Goal: Transaction & Acquisition: Purchase product/service

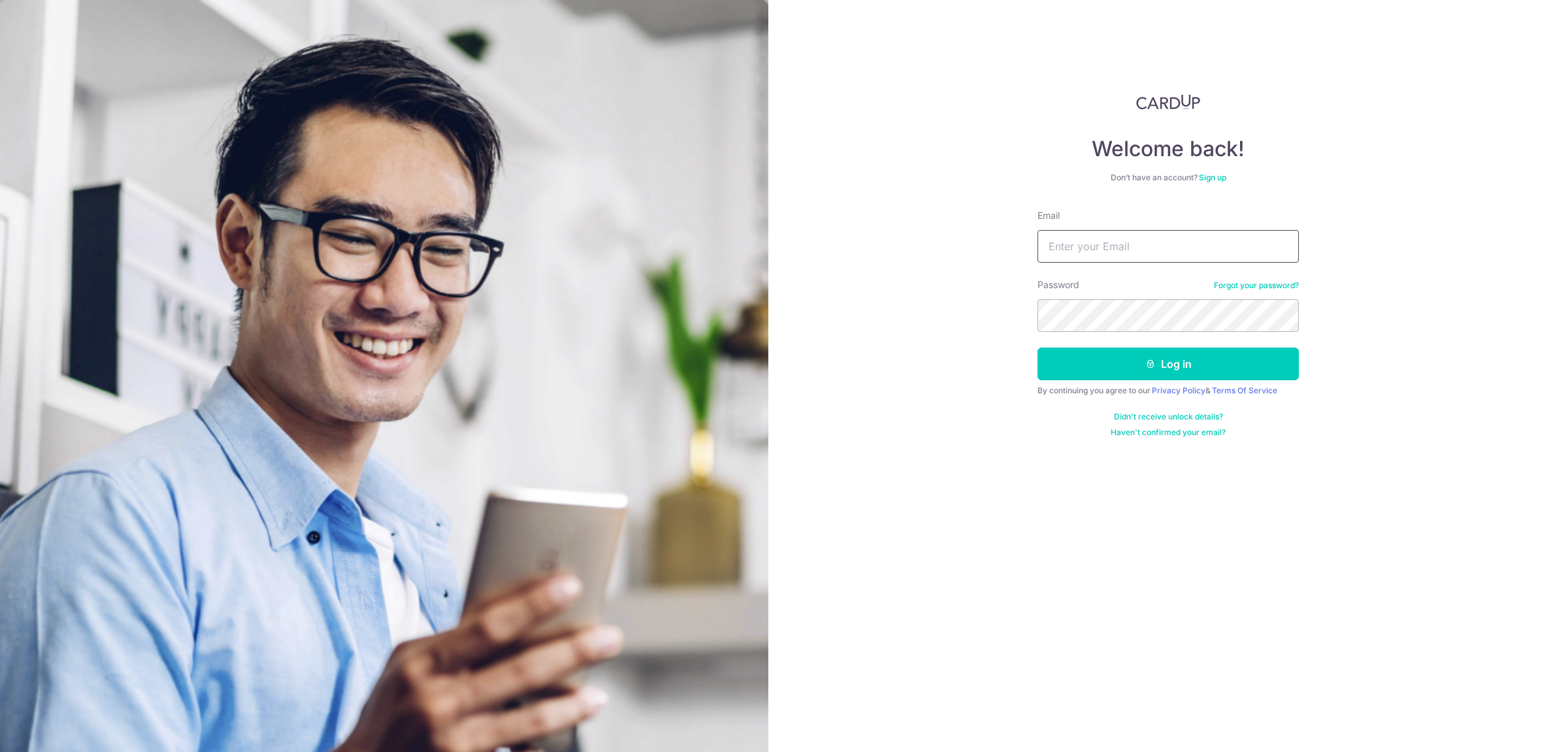
click at [1140, 248] on input "Email" at bounding box center [1168, 246] width 261 height 32
type input "chuajiayi1911@gmail.com"
click at [1111, 359] on button "Log in" at bounding box center [1168, 364] width 261 height 32
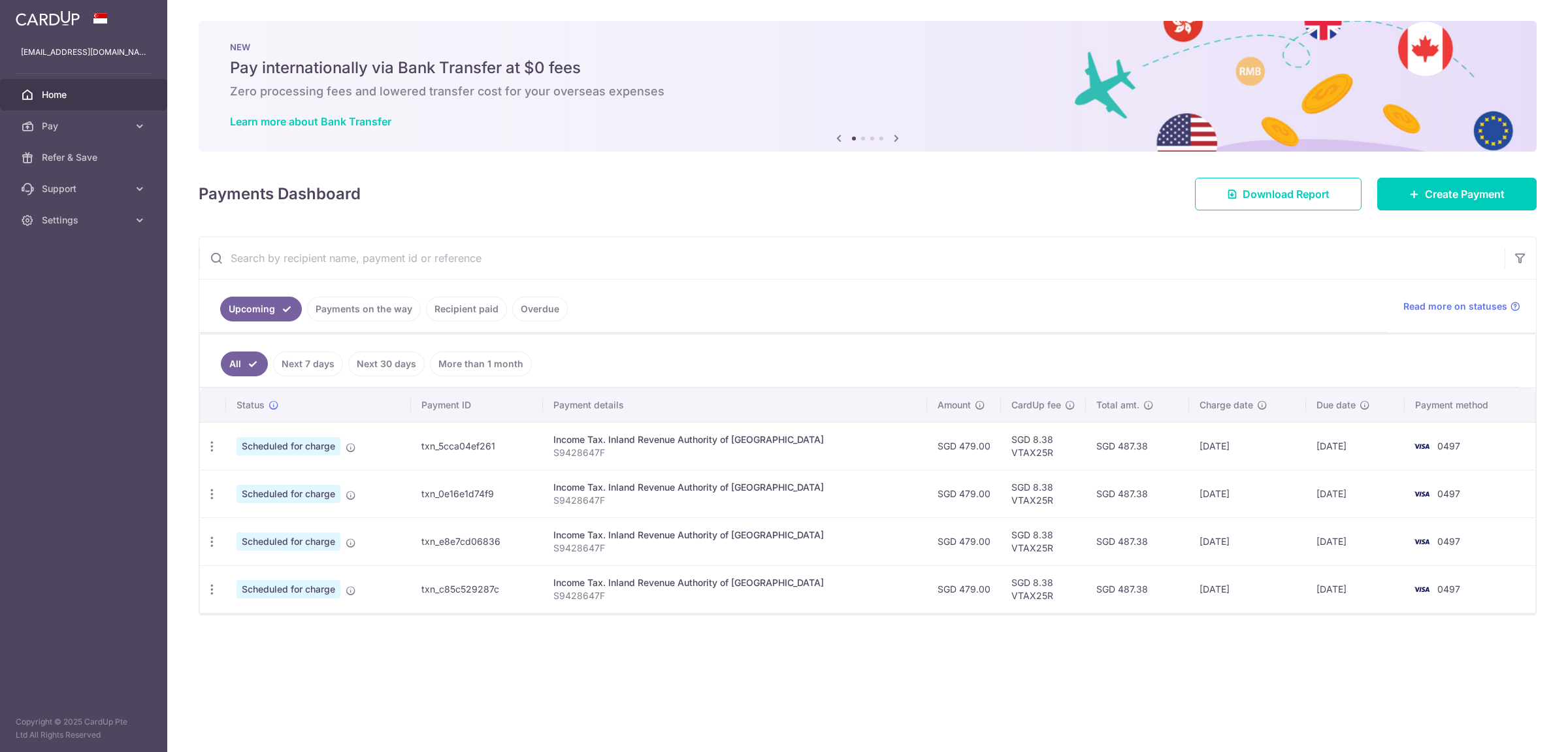
click at [89, 112] on link "Pay" at bounding box center [83, 126] width 167 height 32
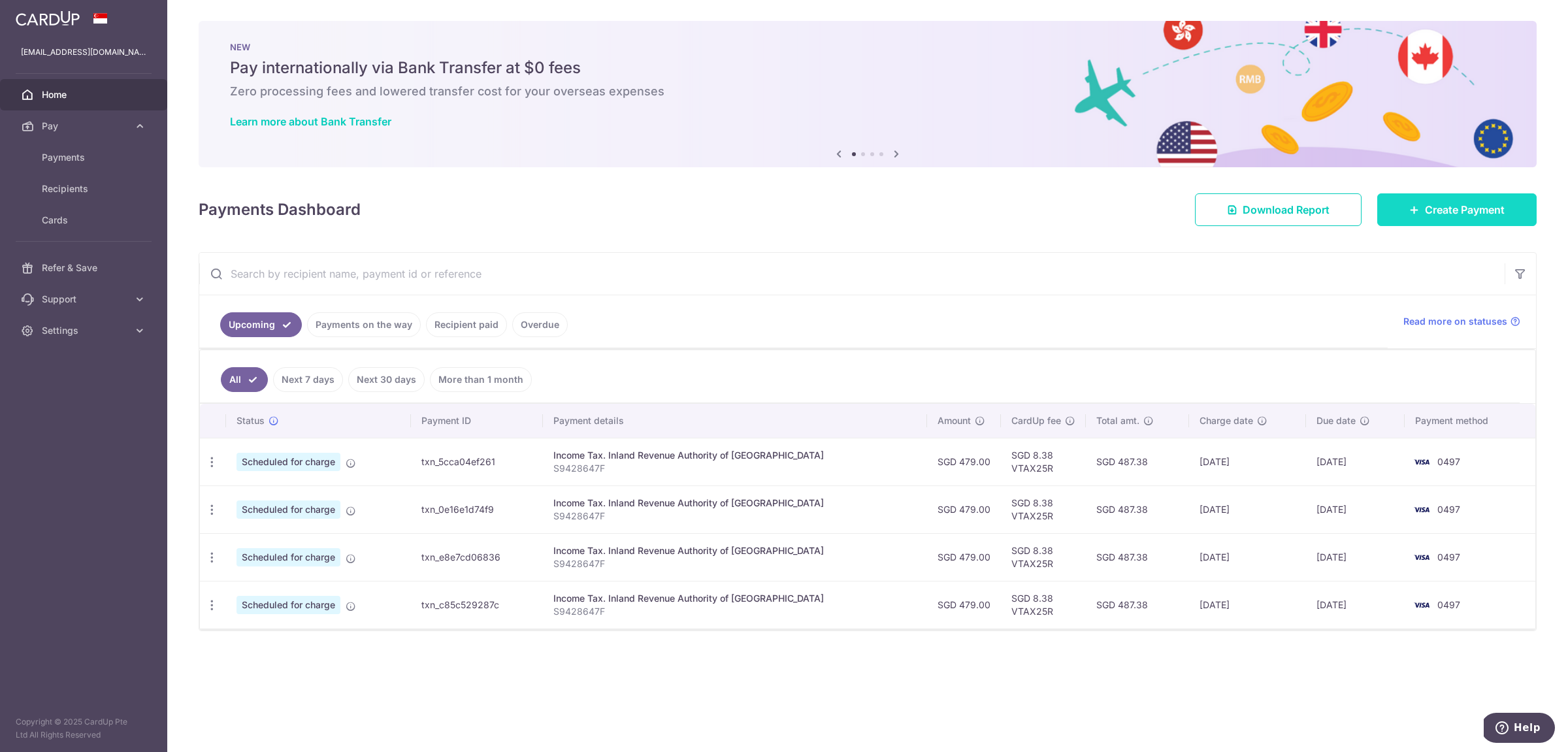
click at [1470, 211] on span "Create Payment" at bounding box center [1465, 209] width 80 height 16
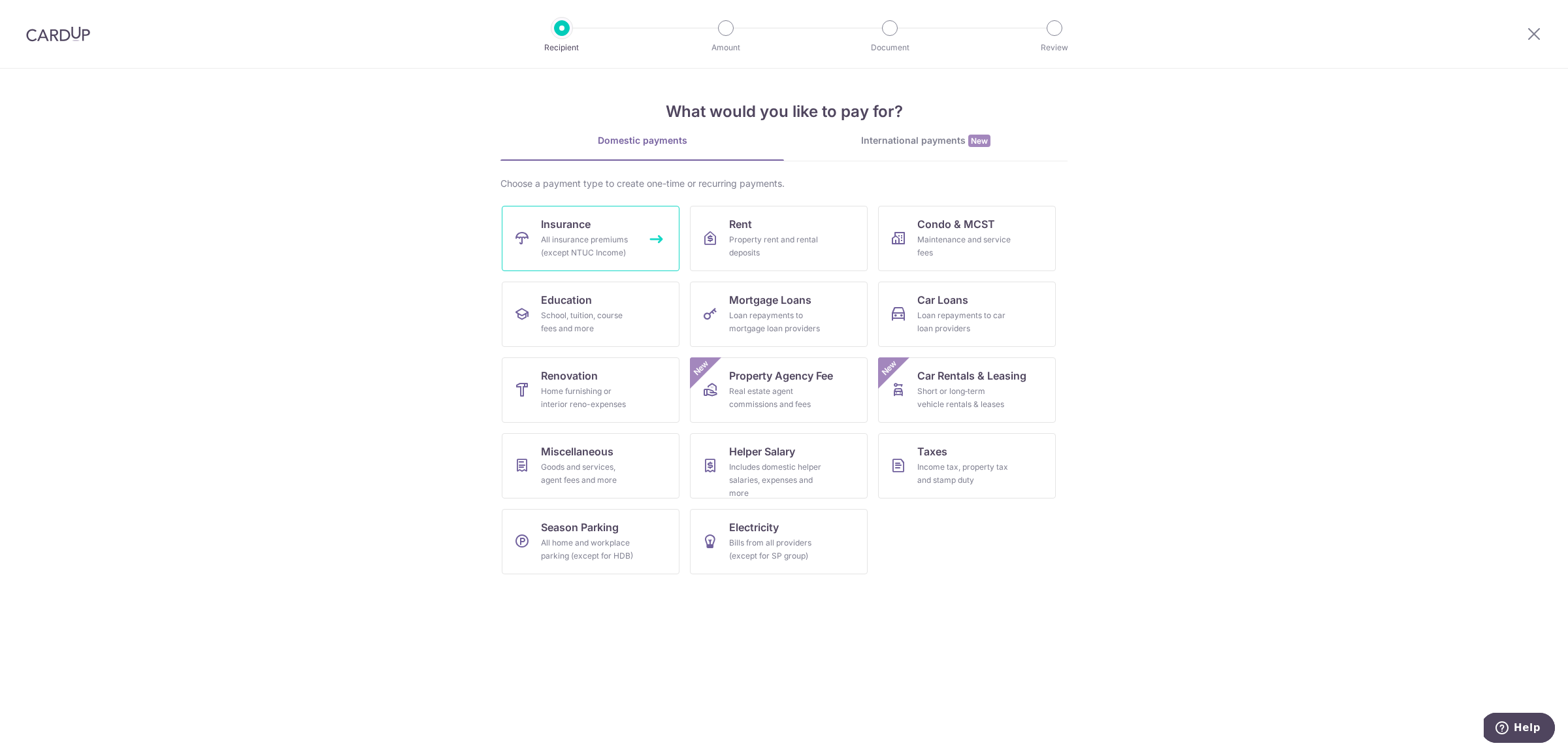
click at [616, 236] on div "All insurance premiums (except NTUC Income)" at bounding box center [588, 247] width 94 height 26
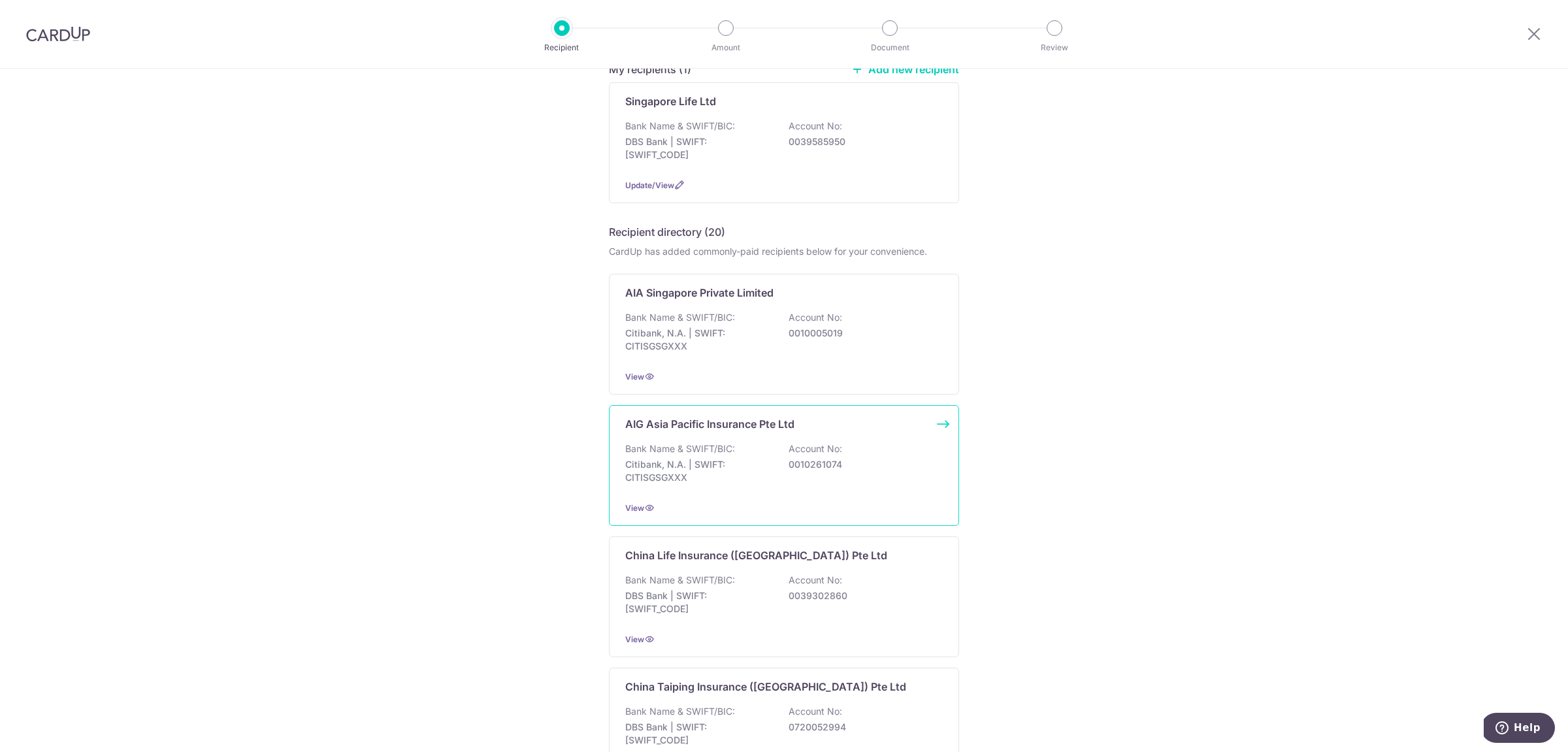
scroll to position [59, 0]
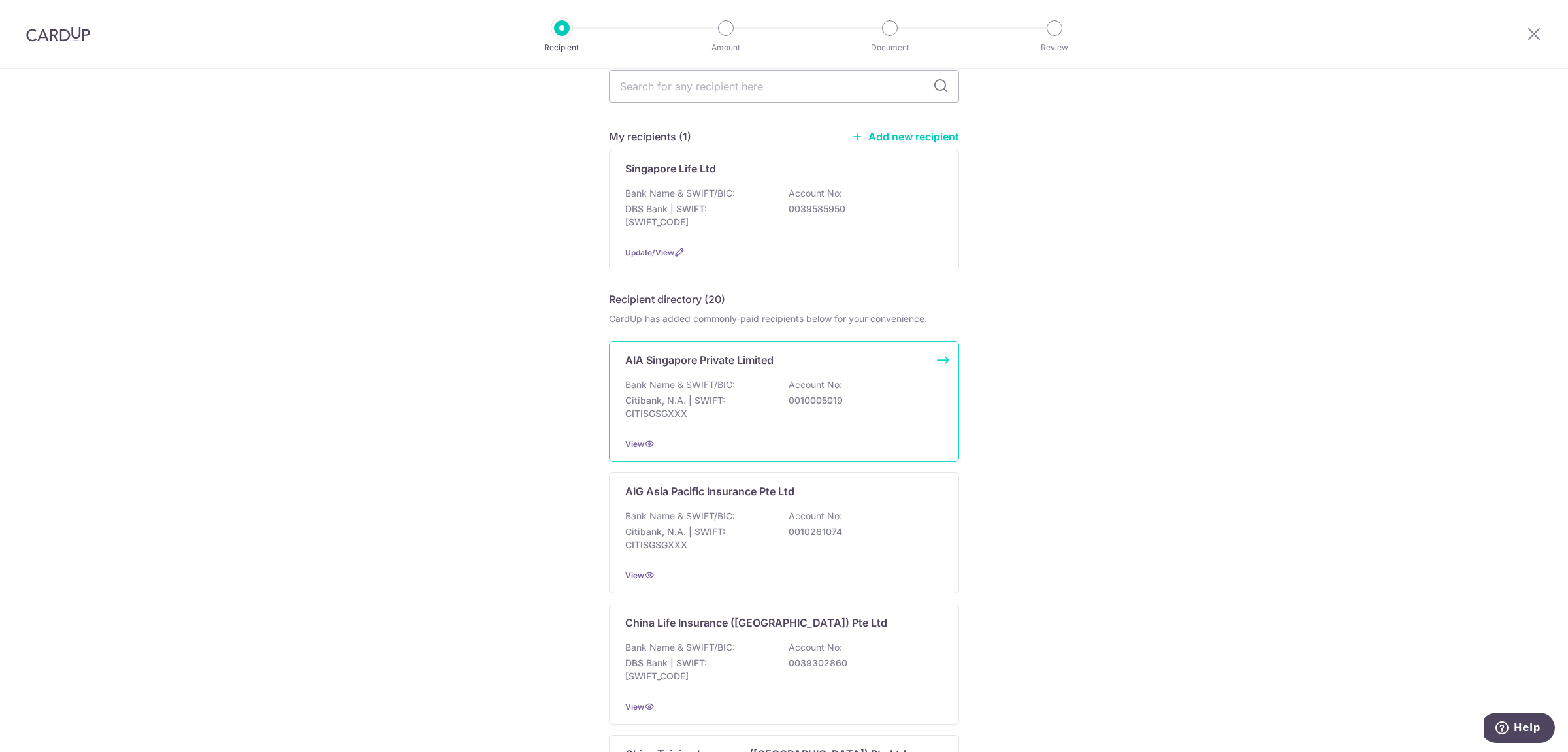
click at [769, 404] on div "Bank Name & SWIFT/BIC: Citibank, N.A. | SWIFT: CITISGSGXXX Account No: 00100050…" at bounding box center [784, 402] width 317 height 48
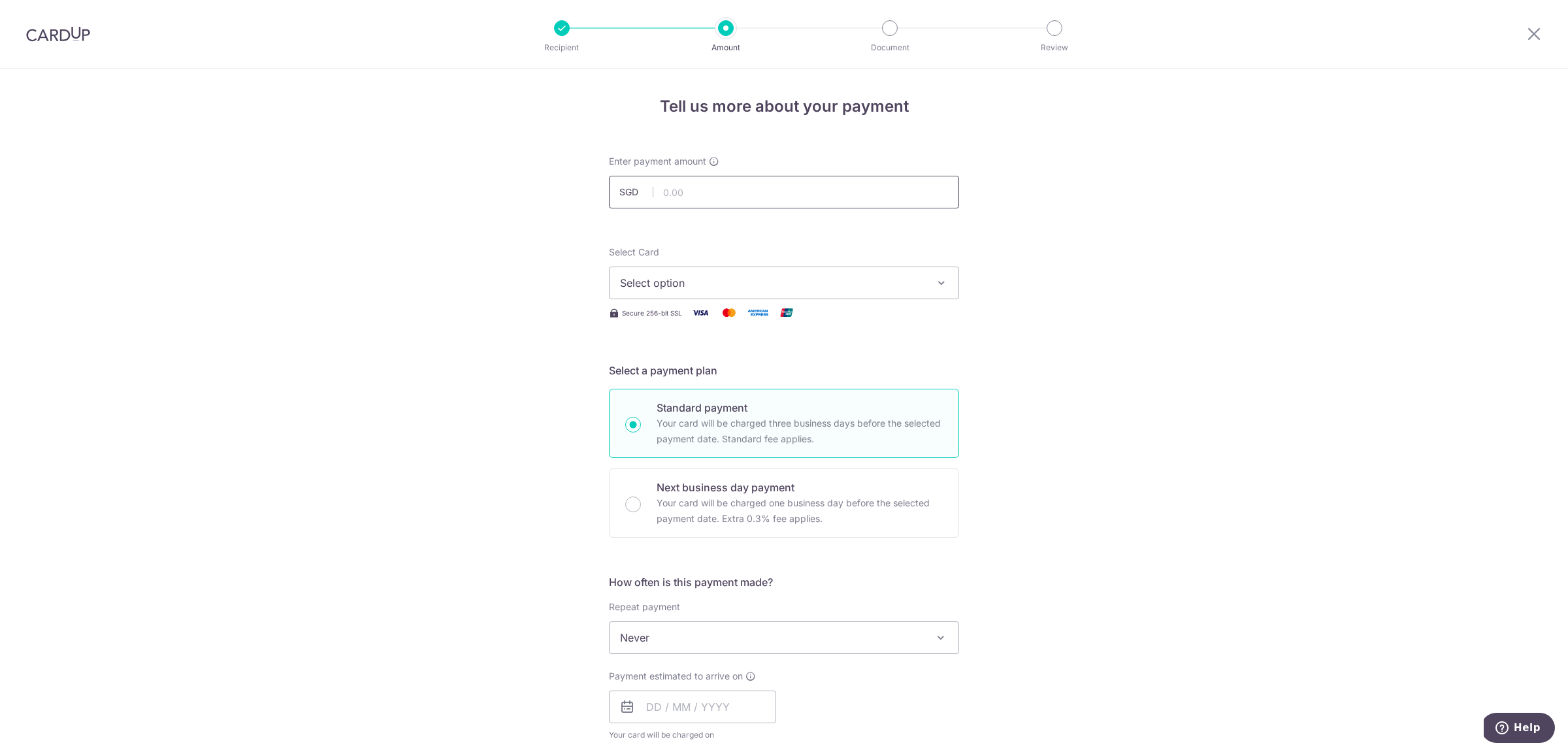
click at [697, 194] on input "text" at bounding box center [784, 191] width 350 height 32
type input "385.23"
click at [498, 435] on div "Tell us more about your payment Enter payment amount SGD 385.23 385.23 Select C…" at bounding box center [784, 660] width 1568 height 1182
click at [665, 288] on span "Select option" at bounding box center [772, 282] width 304 height 16
click at [707, 406] on span "**** 0497" at bounding box center [784, 408] width 328 height 16
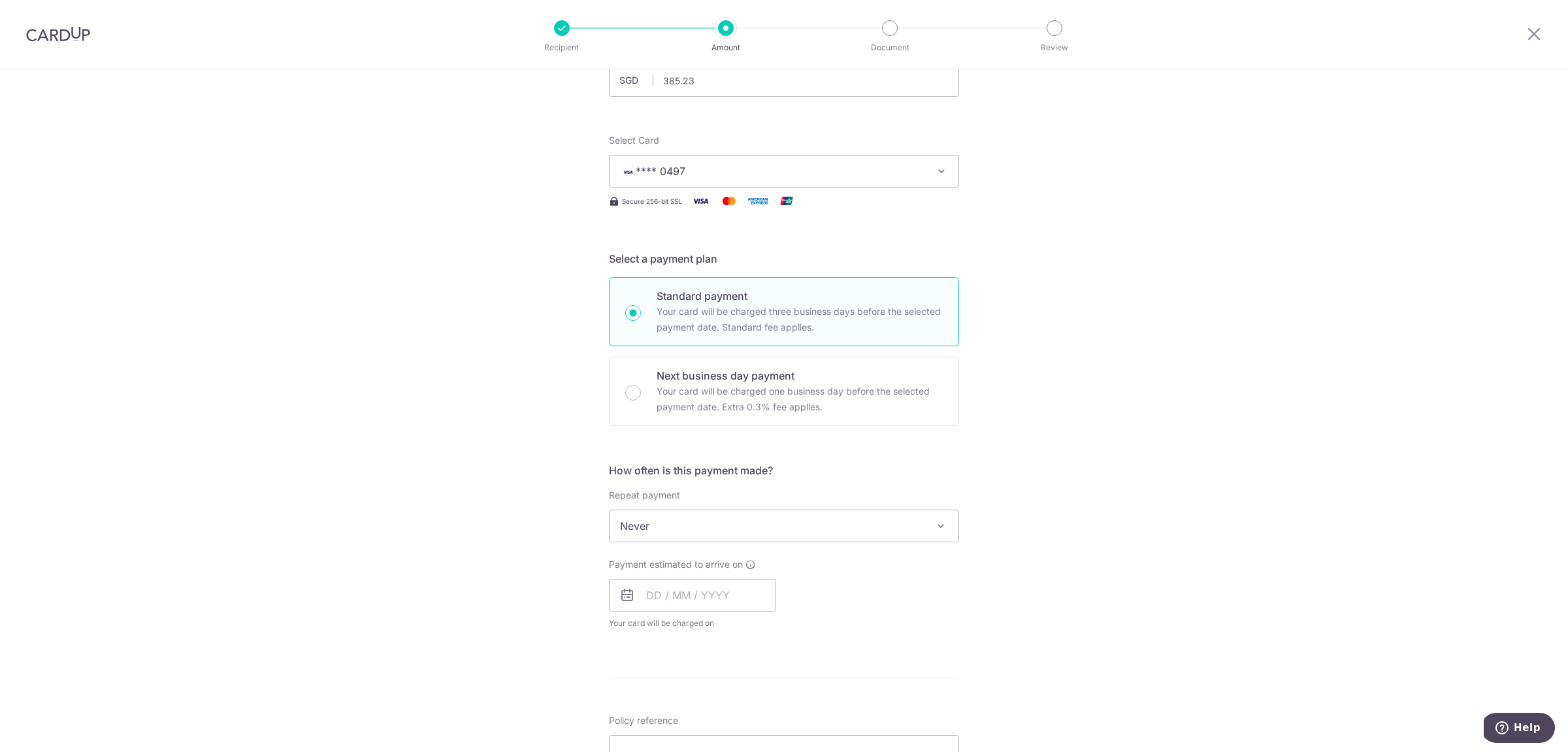
scroll to position [146, 0]
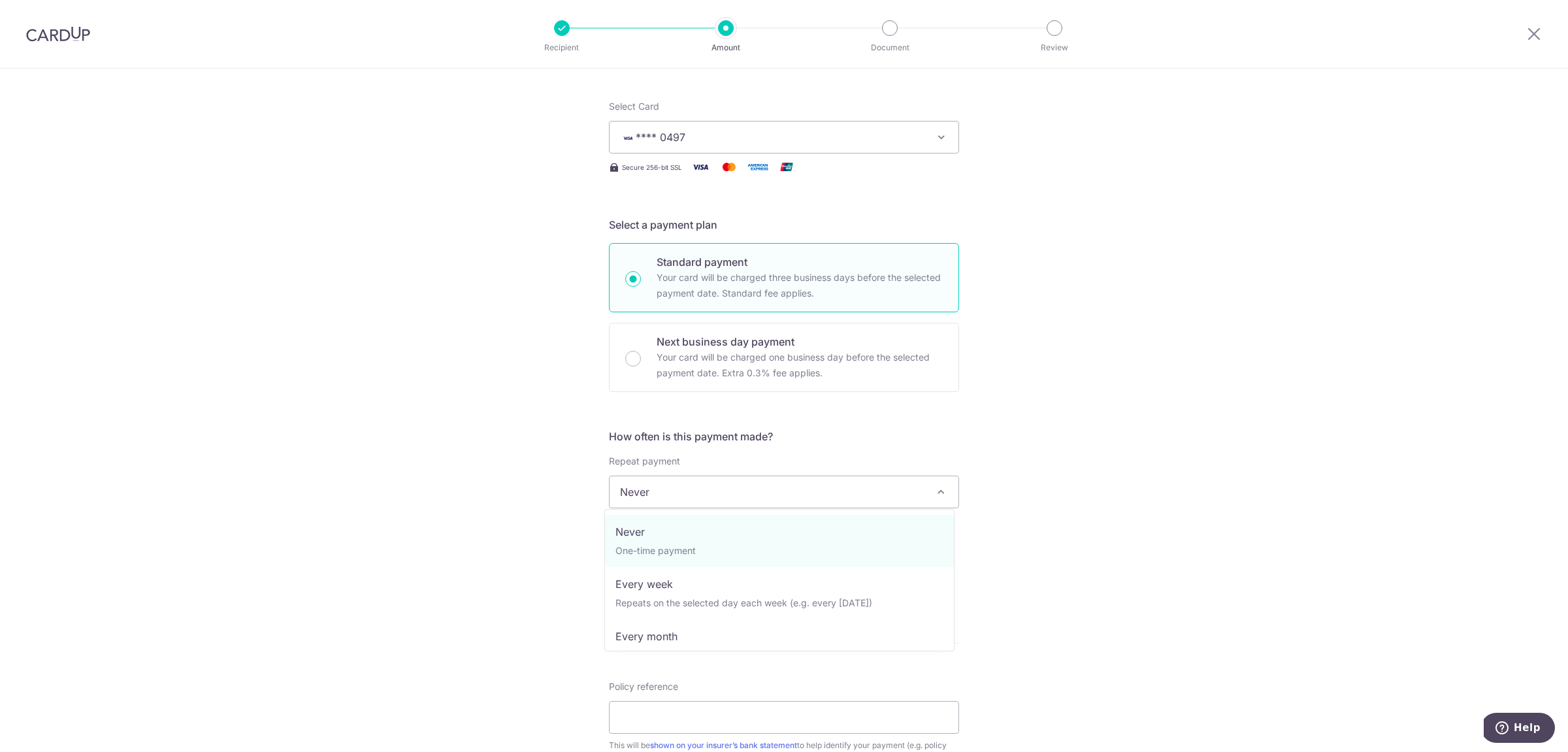
click at [842, 489] on span "Never" at bounding box center [784, 492] width 349 height 32
click at [1085, 525] on div "Tell us more about your payment Enter payment amount SGD 385.23 385.23 Select C…" at bounding box center [784, 514] width 1568 height 1182
click at [668, 559] on input "text" at bounding box center [692, 561] width 167 height 32
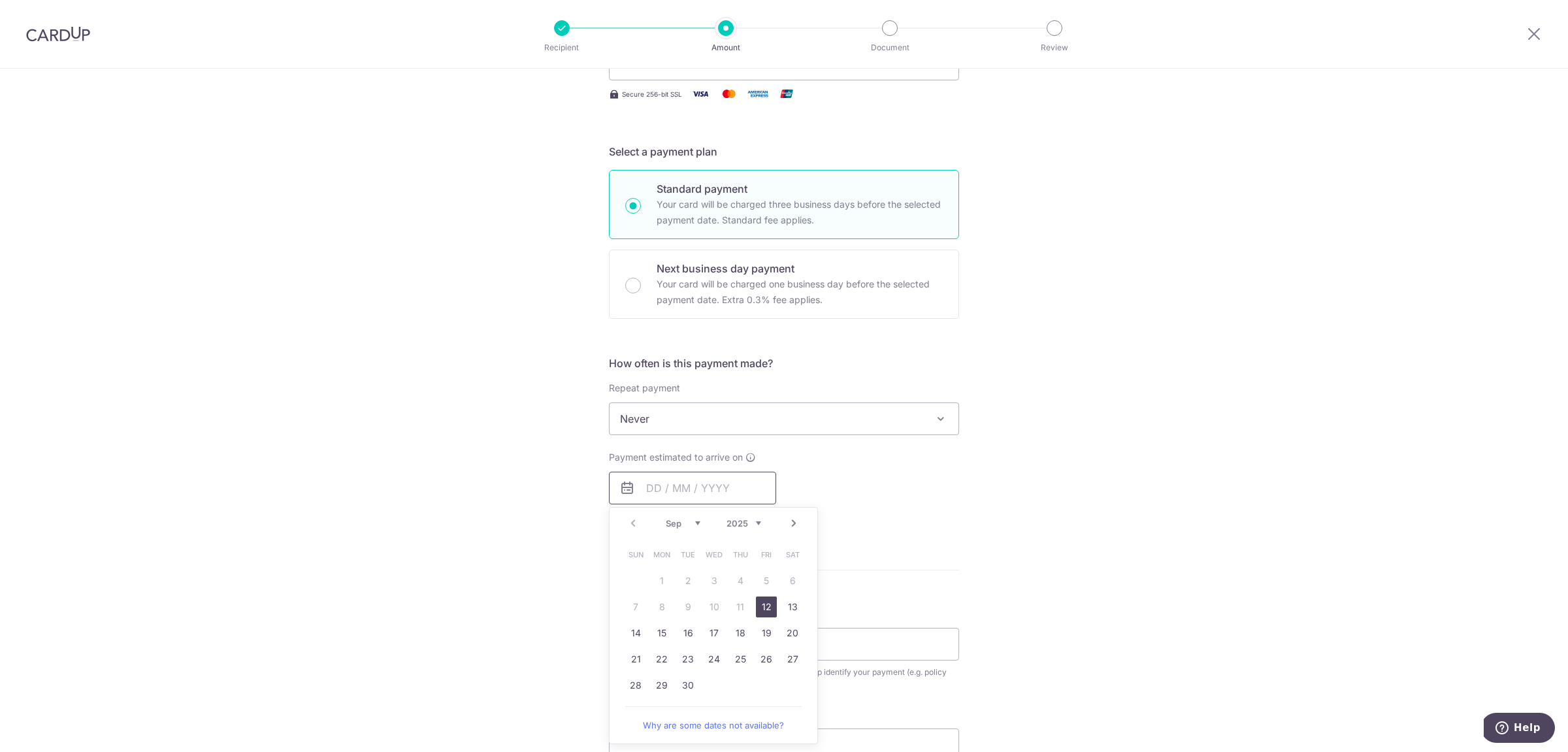
scroll to position [207, 0]
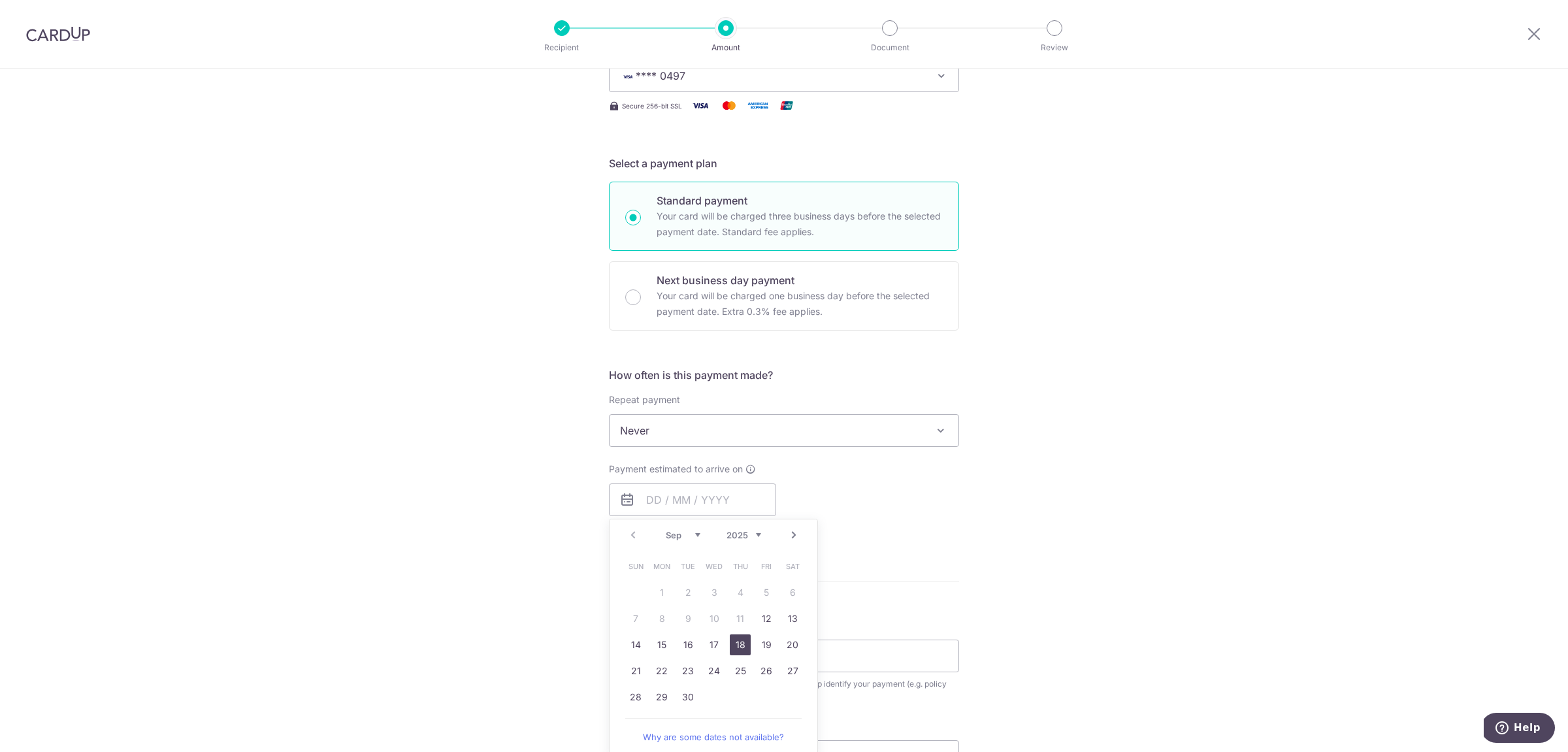
drag, startPoint x: 738, startPoint y: 646, endPoint x: 1001, endPoint y: 578, distance: 271.6
click at [738, 646] on link "18" at bounding box center [740, 645] width 21 height 21
type input "[DATE]"
click at [1076, 571] on div "Tell us more about your payment Enter payment amount SGD 385.23 385.23 Select C…" at bounding box center [784, 479] width 1568 height 1235
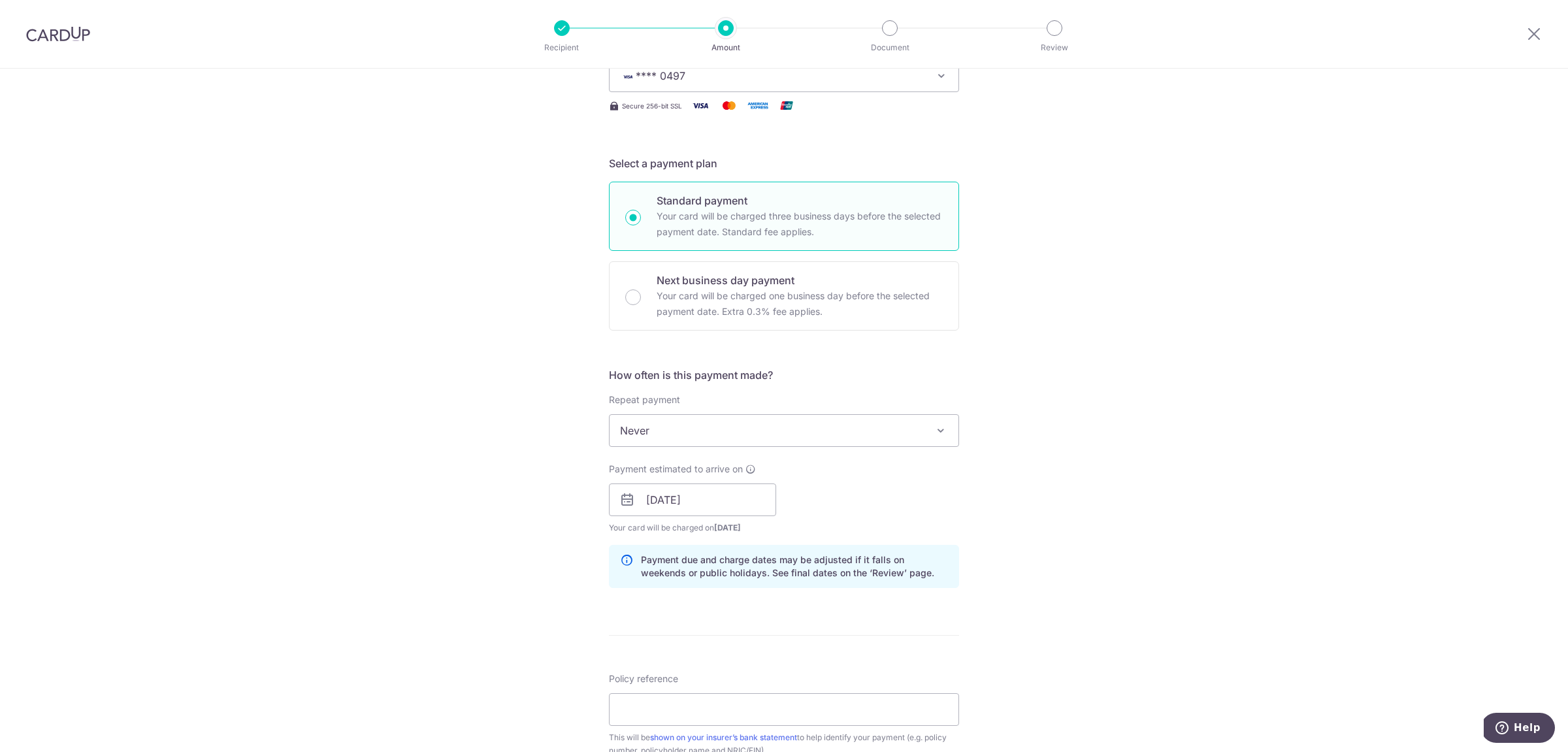
scroll to position [321, 0]
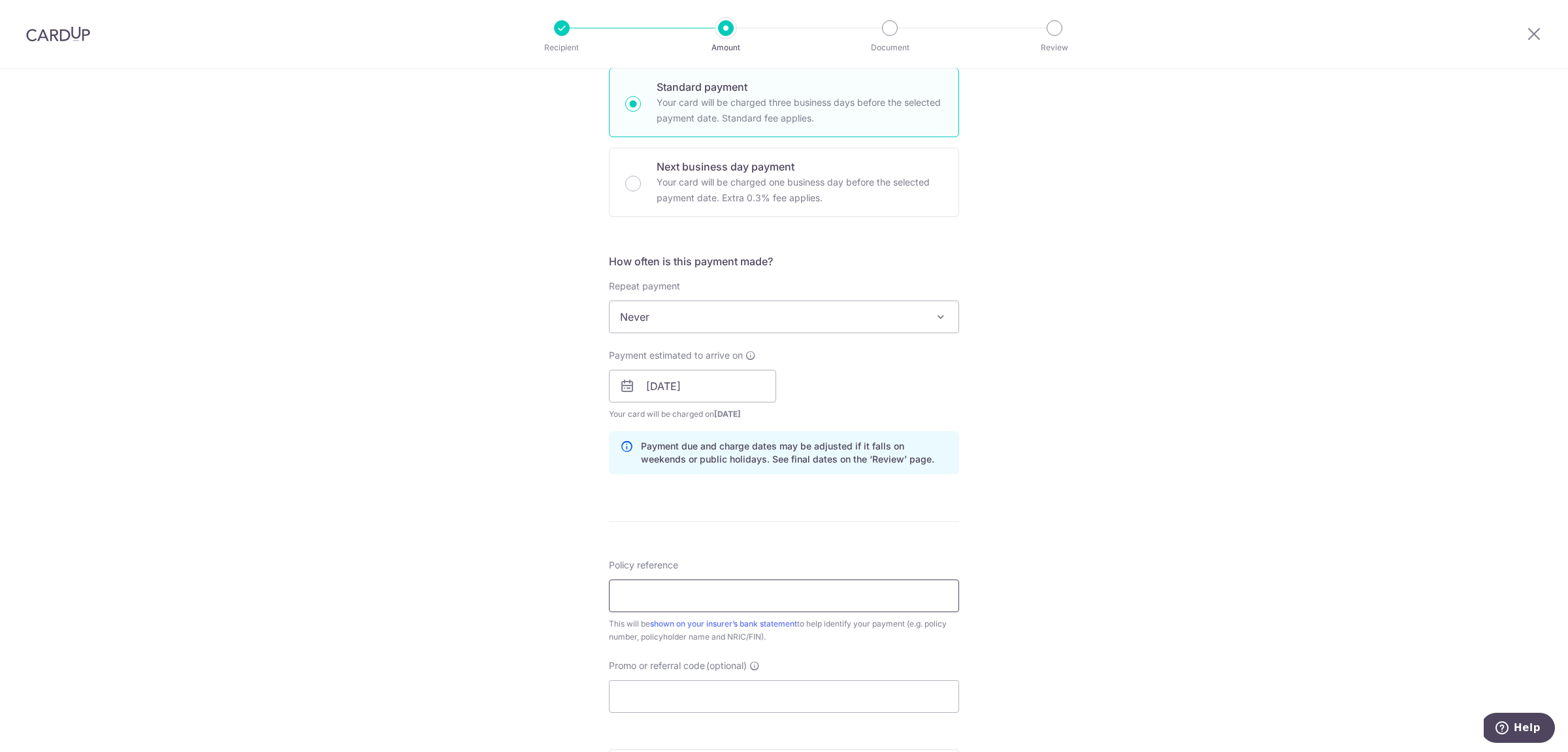
click at [796, 605] on input "Policy reference" at bounding box center [784, 595] width 350 height 32
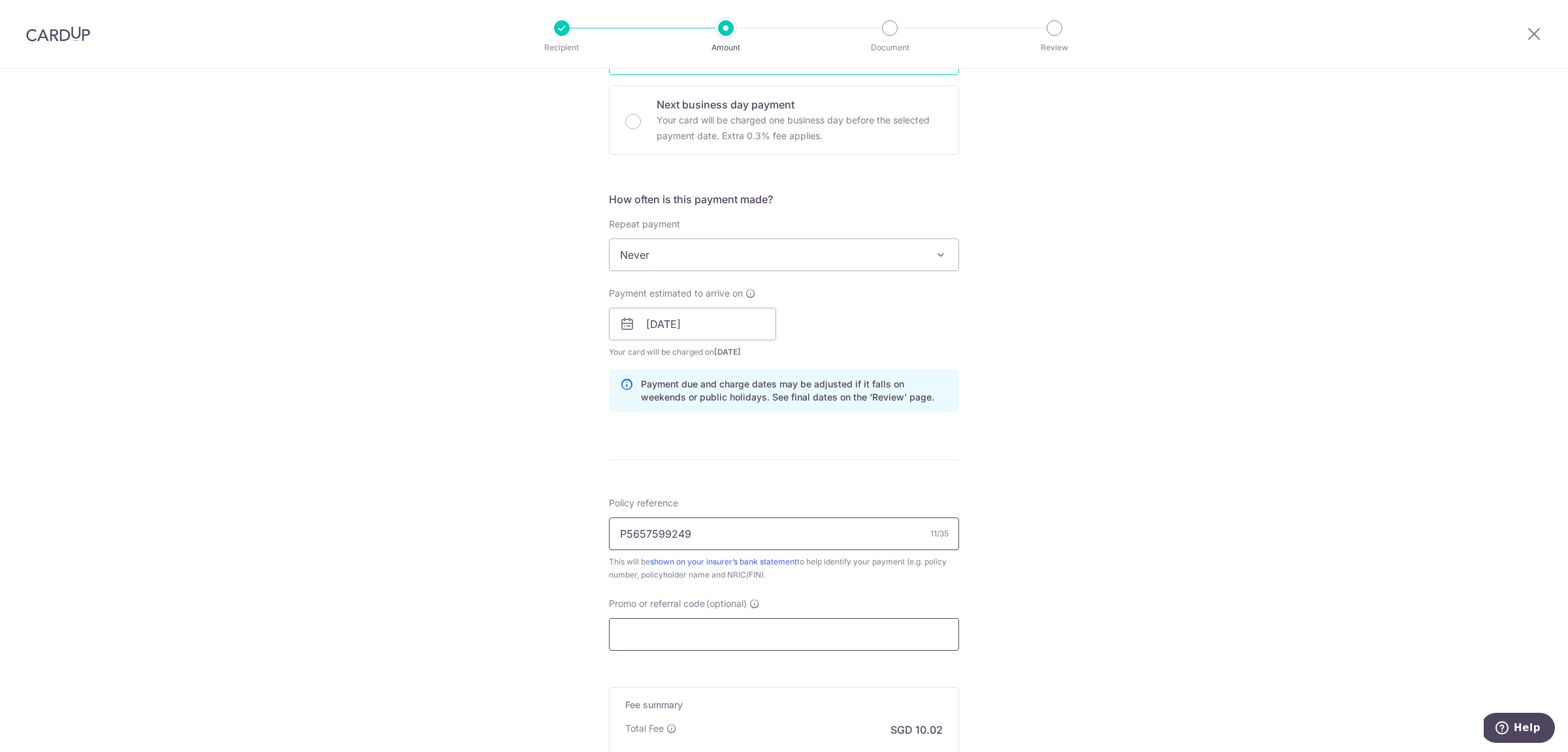
scroll to position [530, 0]
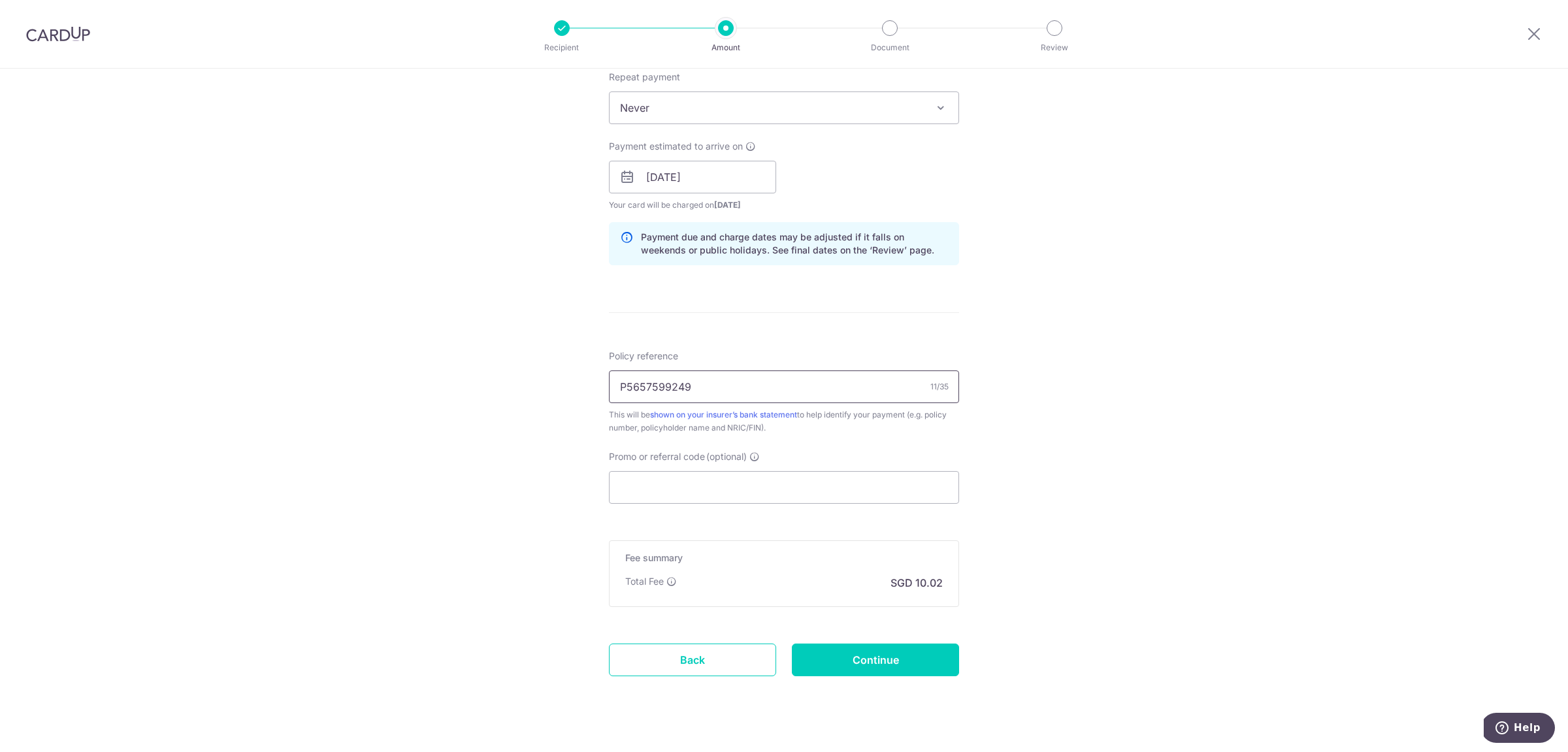
type input "P5657599249"
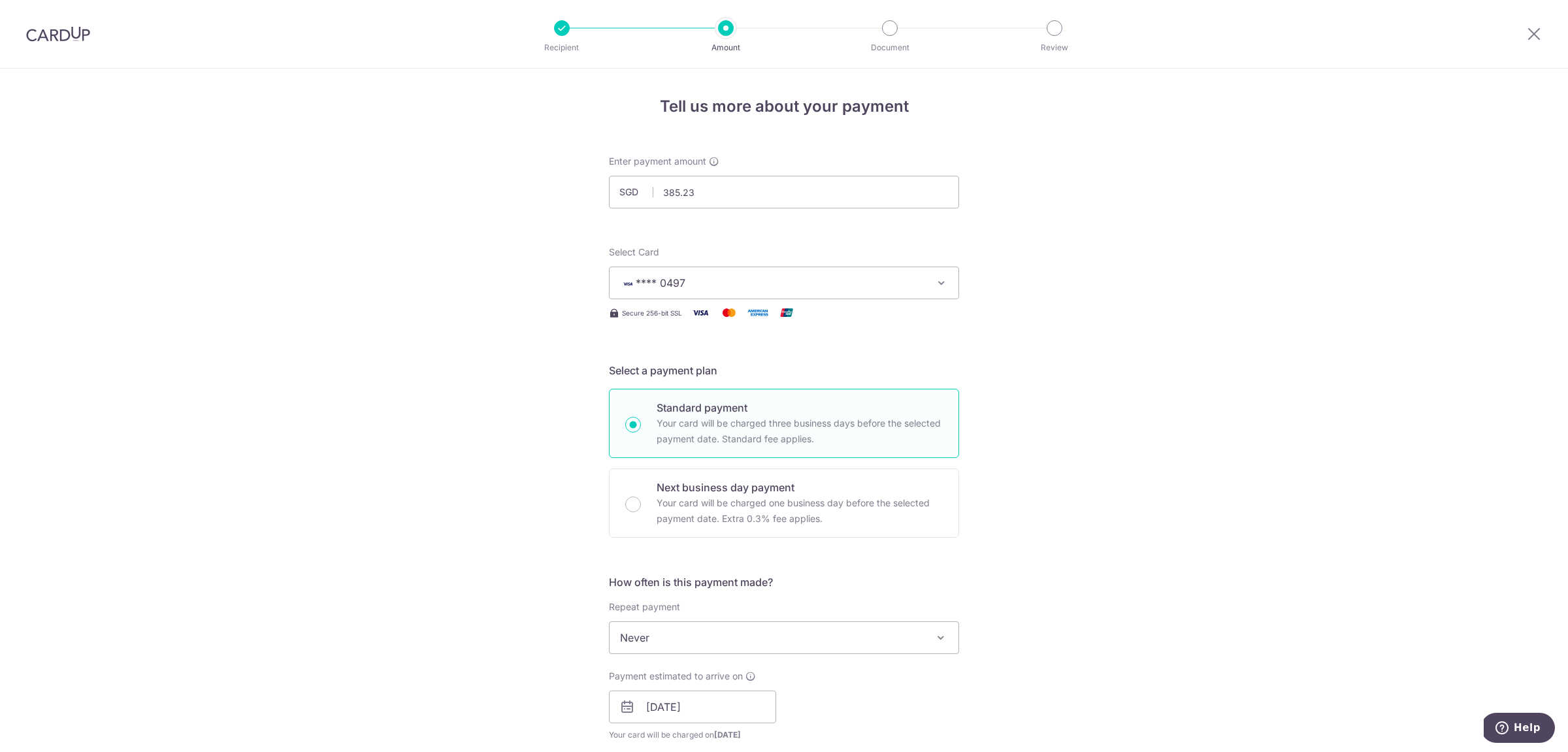
scroll to position [549, 0]
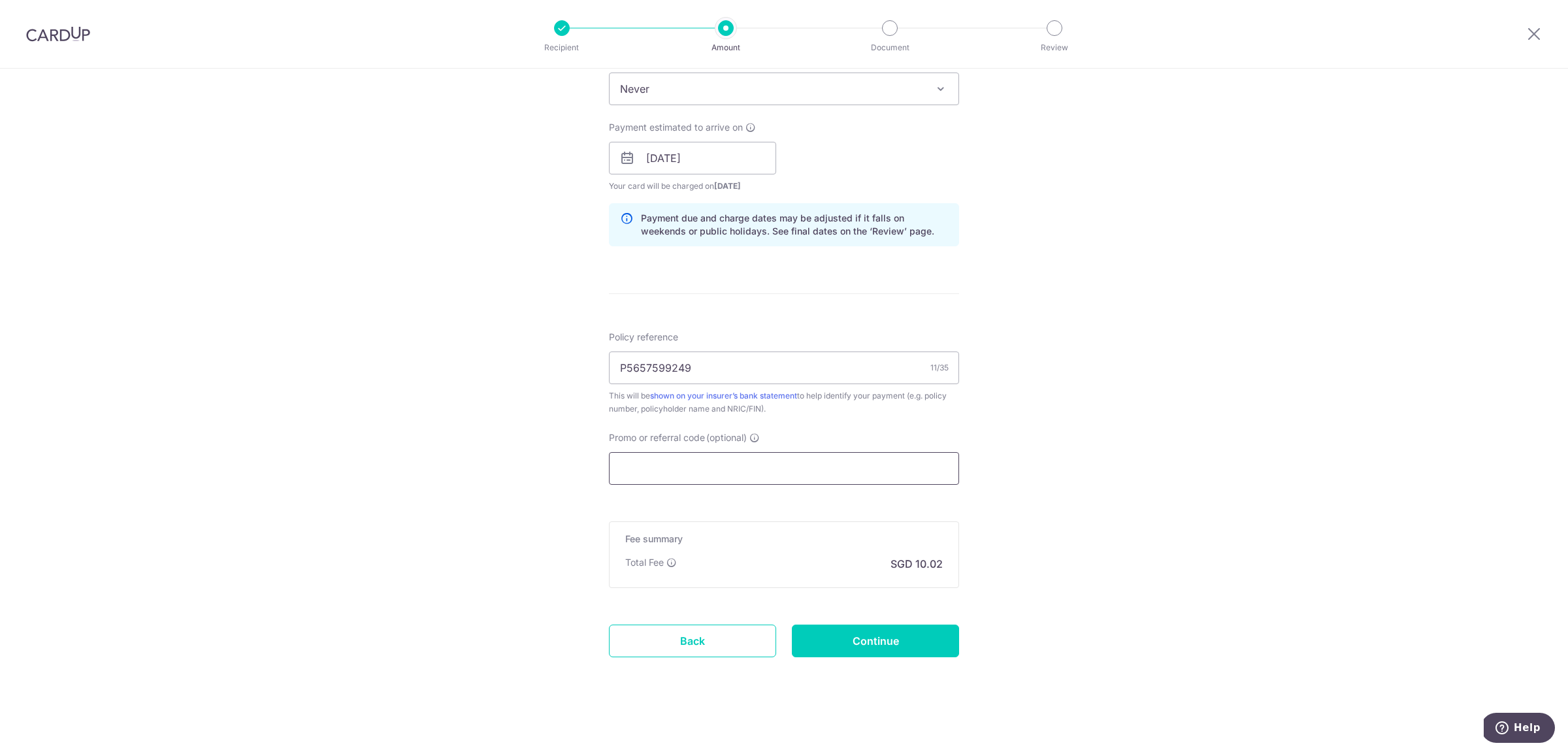
click at [747, 472] on input "Promo or referral code (optional)" at bounding box center [784, 468] width 350 height 32
paste input "OFF225"
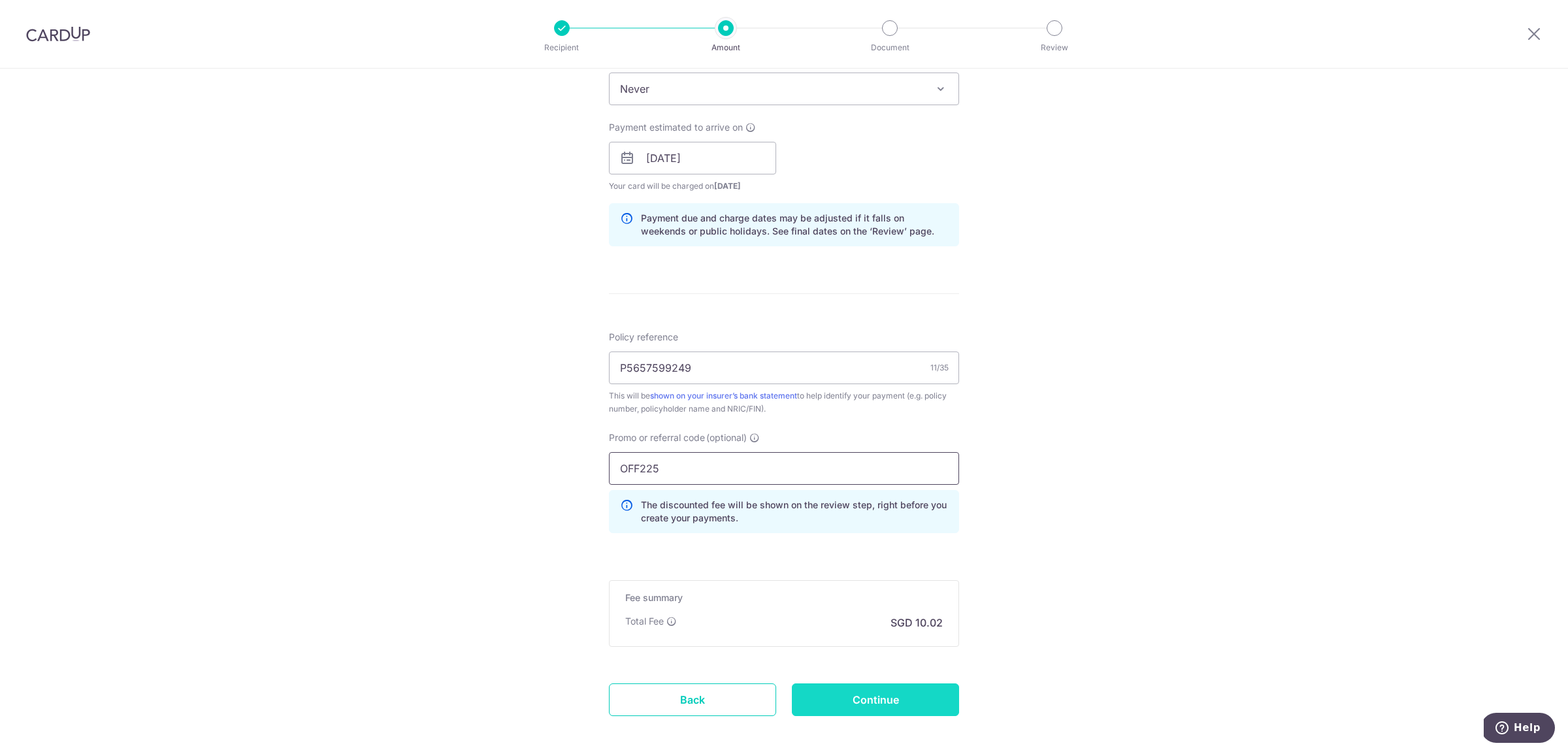
type input "OFF225"
click at [844, 699] on input "Continue" at bounding box center [875, 699] width 167 height 32
type input "Create Schedule"
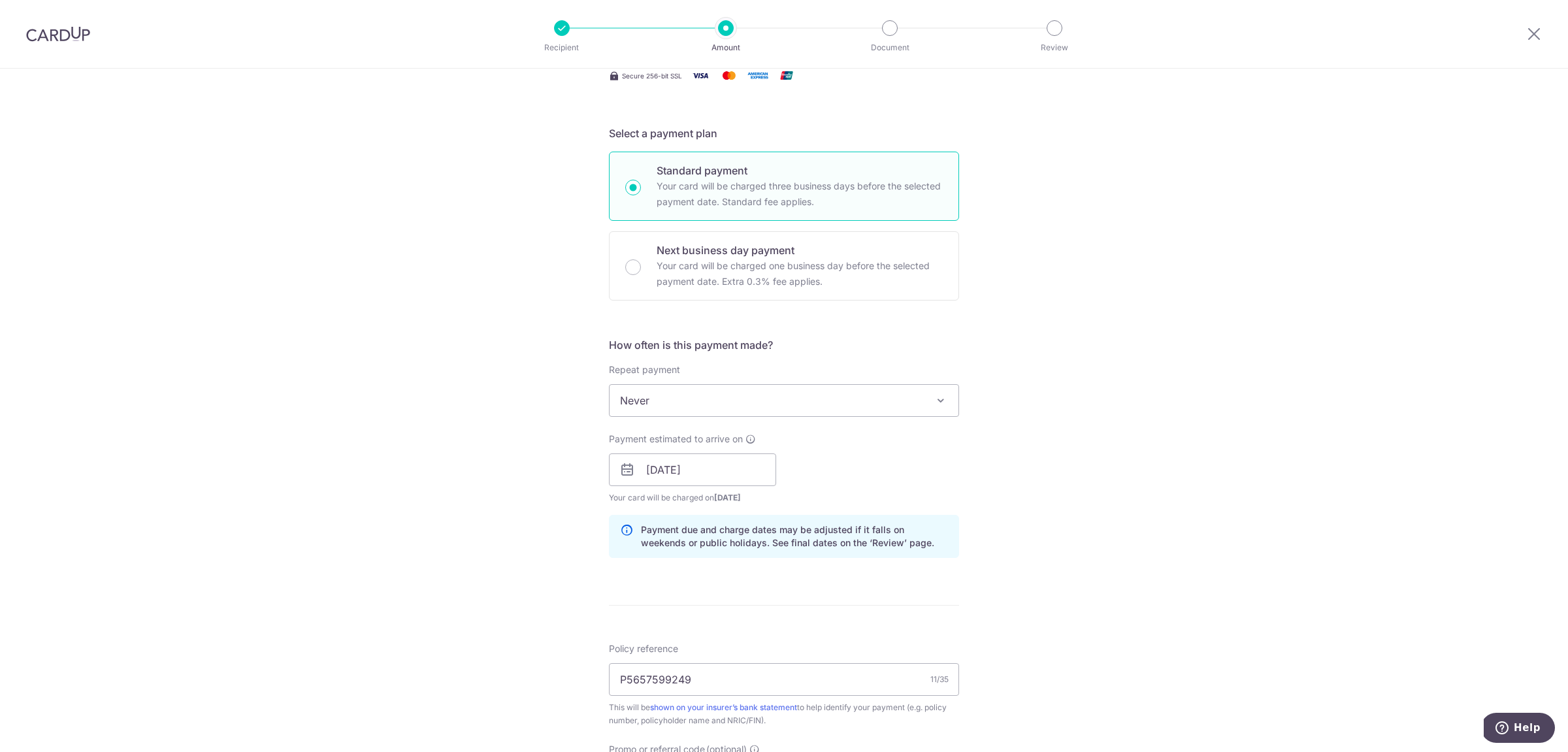
scroll to position [0, 0]
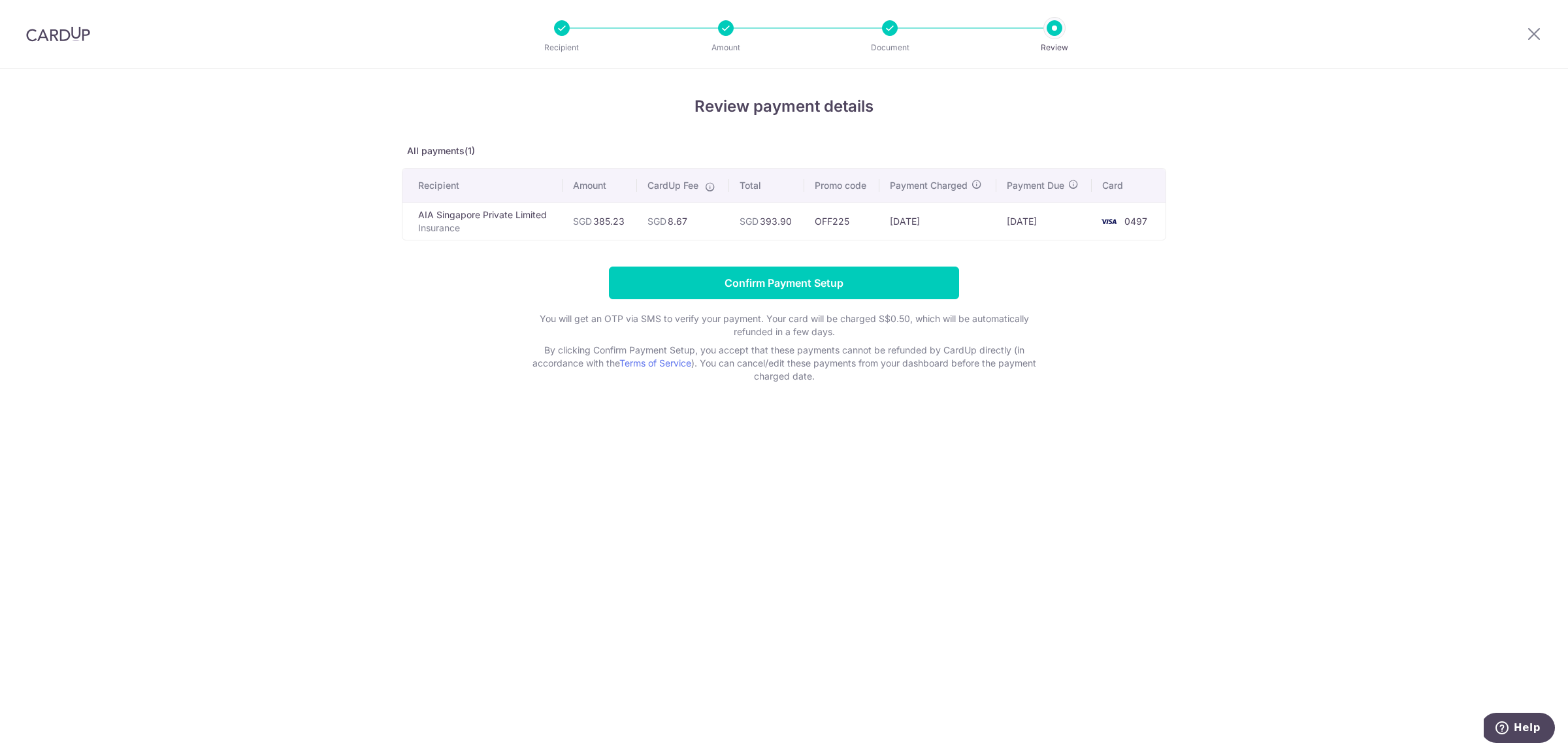
click at [450, 224] on p "Insurance" at bounding box center [485, 228] width 134 height 13
click at [1534, 37] on icon at bounding box center [1534, 34] width 16 height 17
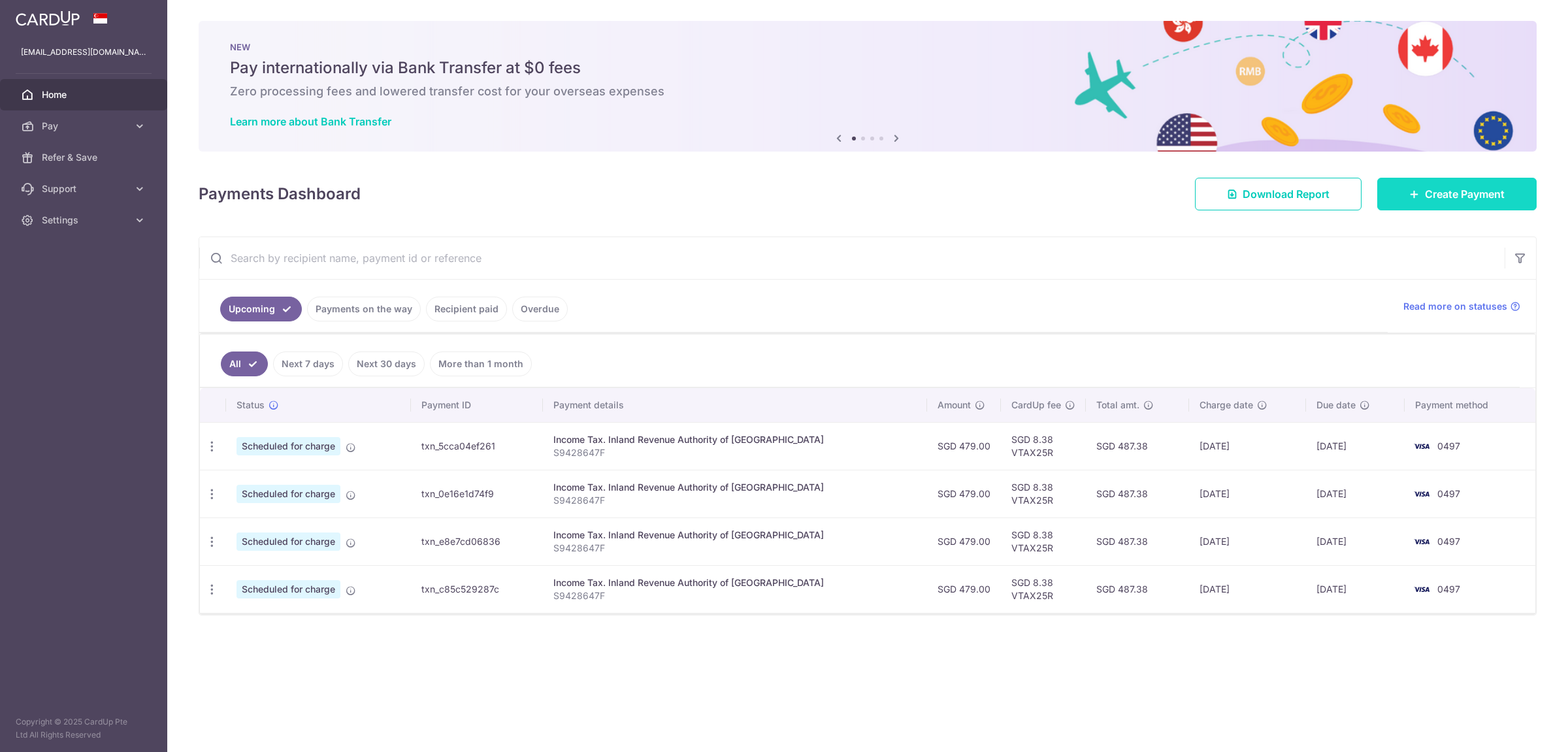
click at [1446, 189] on span "Create Payment" at bounding box center [1465, 194] width 80 height 16
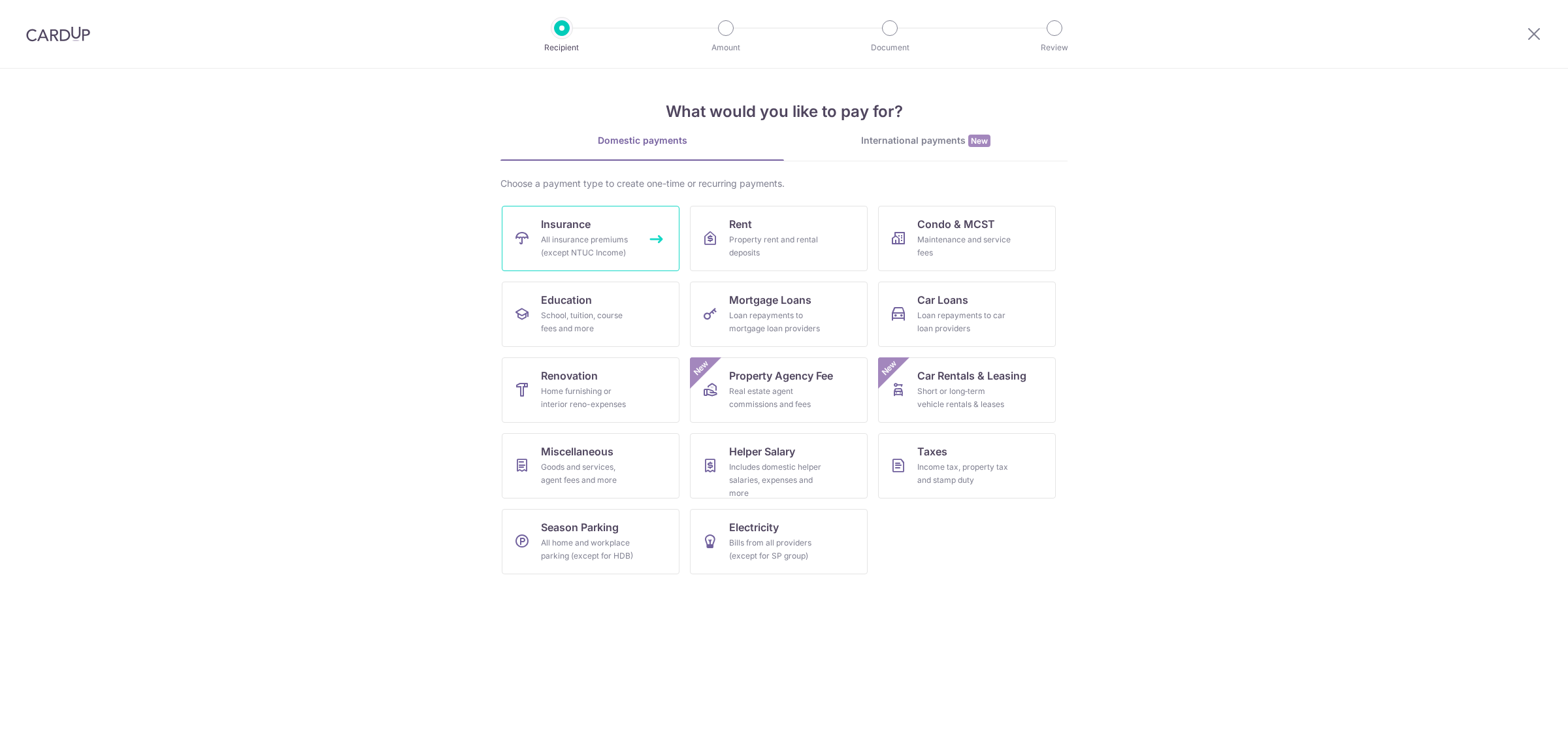
click at [605, 245] on div "All insurance premiums (except NTUC Income)" at bounding box center [588, 247] width 94 height 26
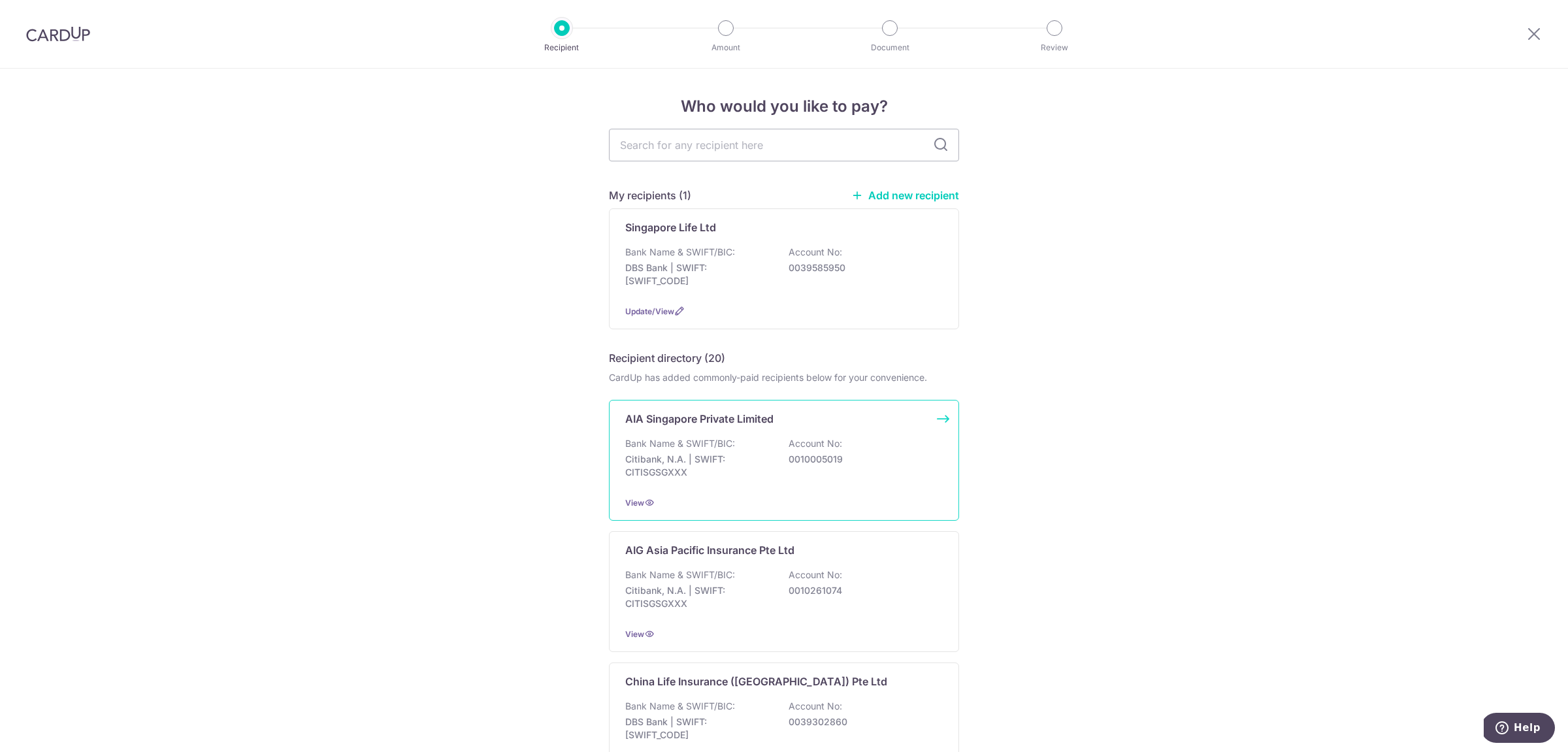
click at [804, 455] on p "0010005019" at bounding box center [861, 459] width 147 height 13
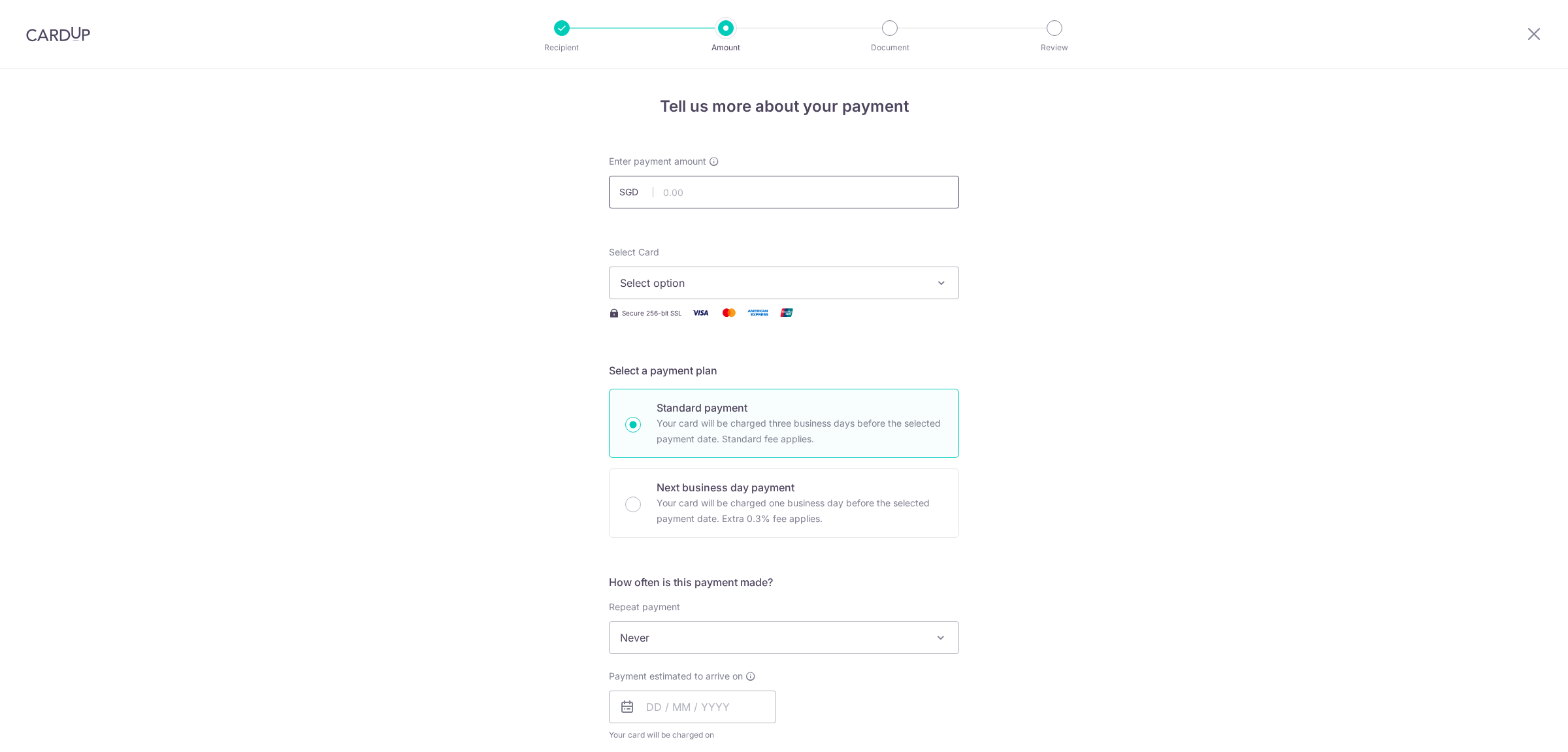
click at [718, 191] on input "text" at bounding box center [784, 191] width 350 height 32
type input "385.23"
click at [697, 286] on span "Select option" at bounding box center [772, 282] width 304 height 16
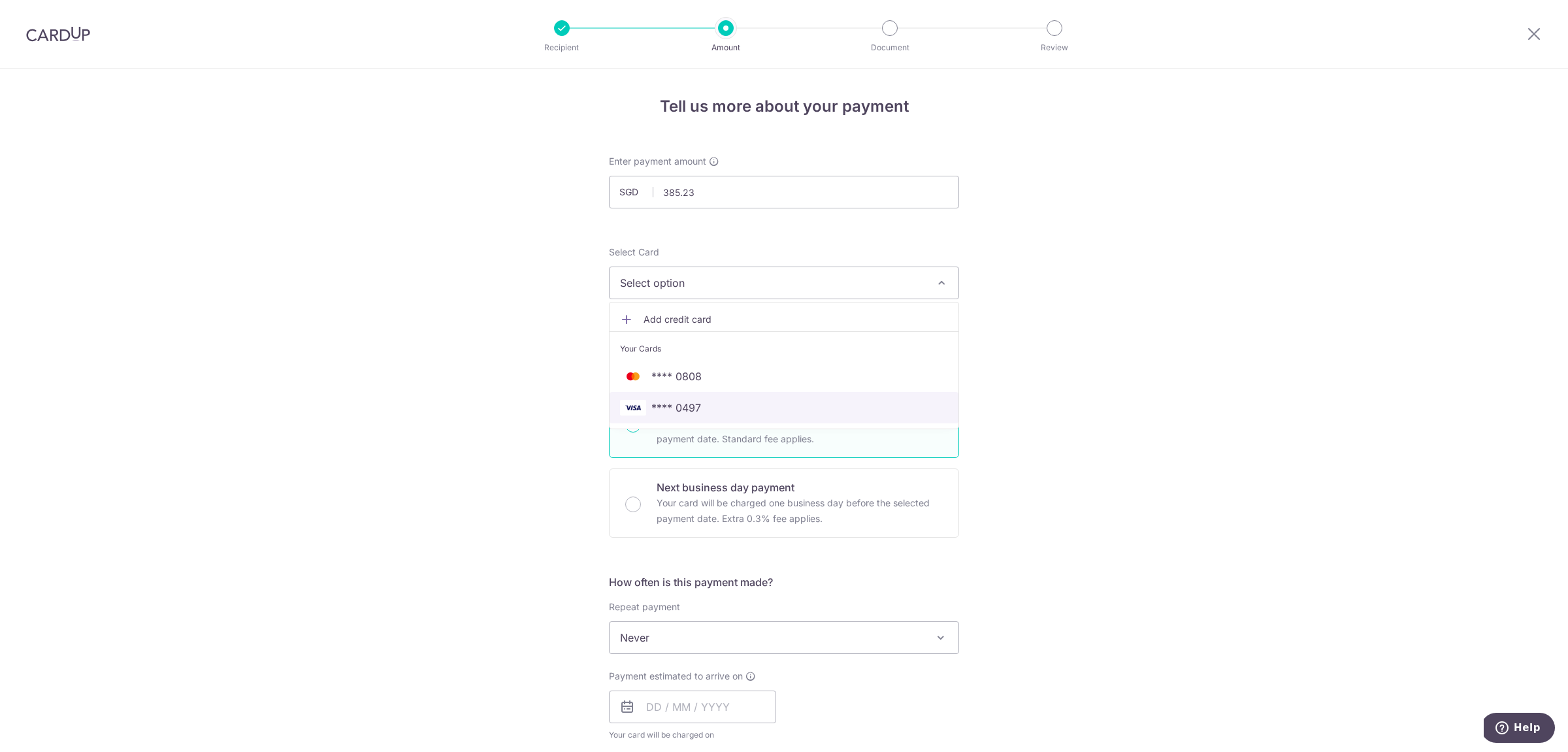
click at [689, 397] on link "**** 0497" at bounding box center [784, 408] width 349 height 32
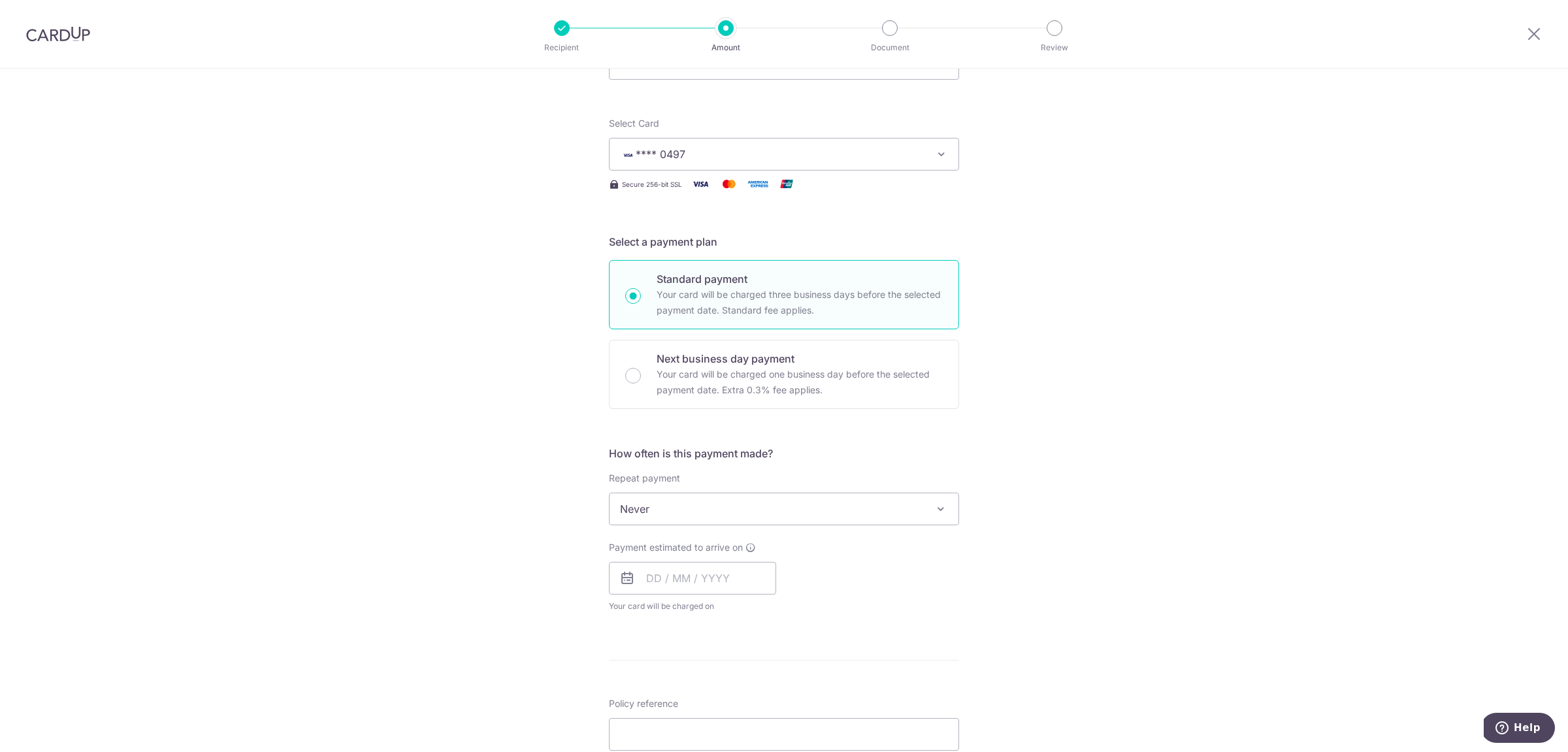
click at [653, 514] on span "Never" at bounding box center [784, 509] width 349 height 32
click at [545, 546] on div "Tell us more about your payment Enter payment amount SGD 385.23 385.23 Select C…" at bounding box center [784, 531] width 1568 height 1182
click at [634, 578] on input "text" at bounding box center [692, 578] width 167 height 32
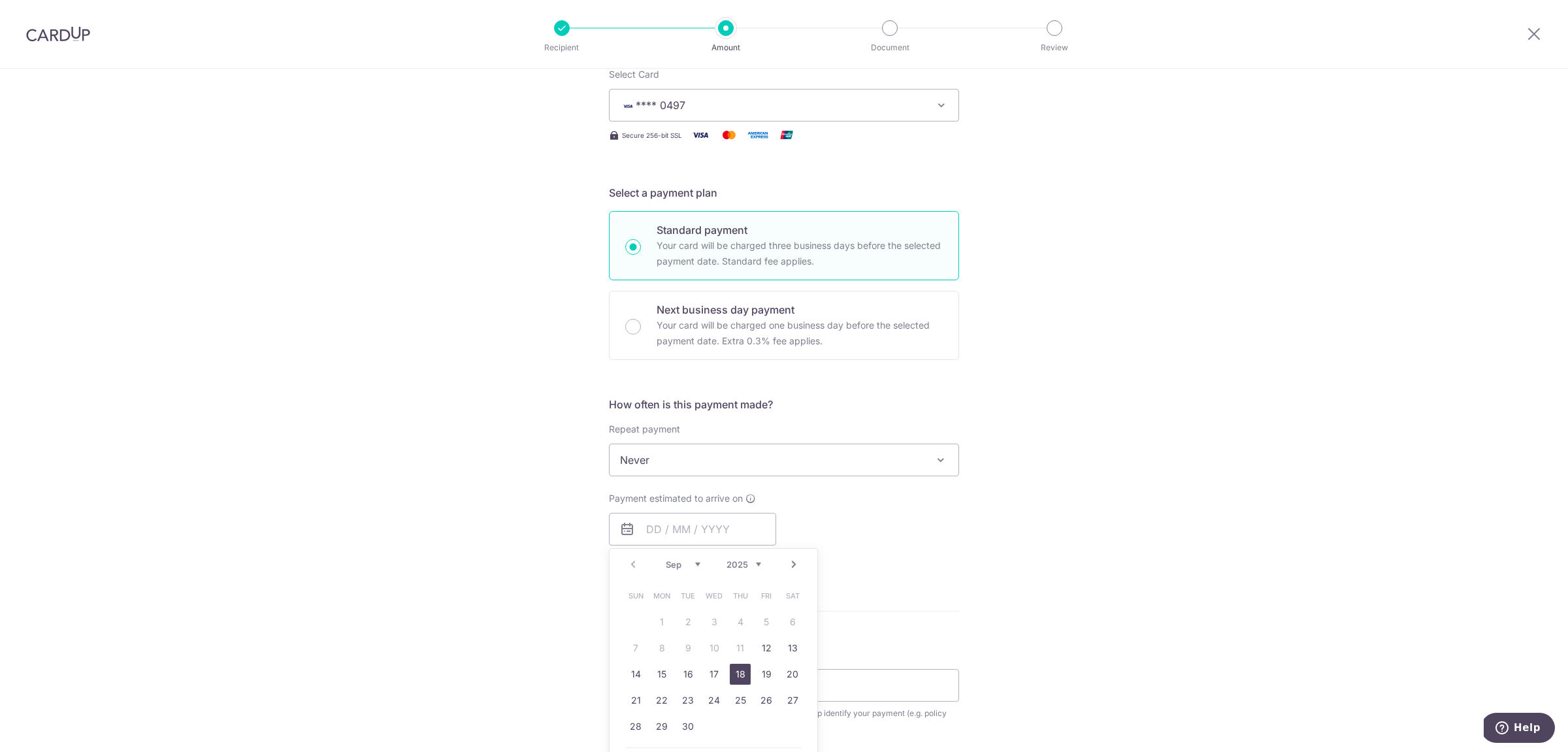
click at [733, 677] on link "18" at bounding box center [740, 674] width 21 height 21
type input "[DATE]"
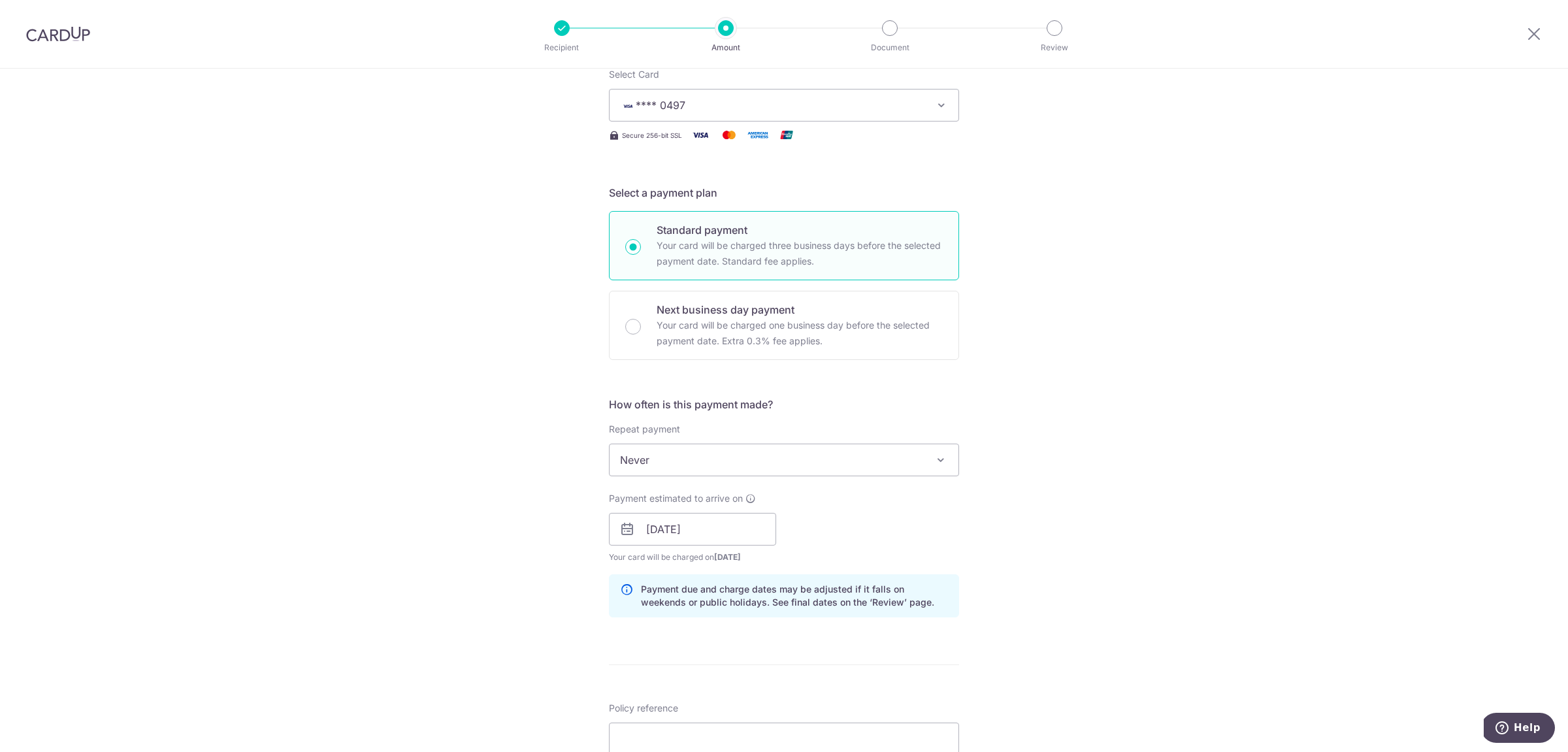
drag, startPoint x: 1036, startPoint y: 604, endPoint x: 1043, endPoint y: 596, distance: 10.6
click at [1036, 603] on div "Tell us more about your payment Enter payment amount SGD 385.23 385.23 Select C…" at bounding box center [784, 509] width 1568 height 1235
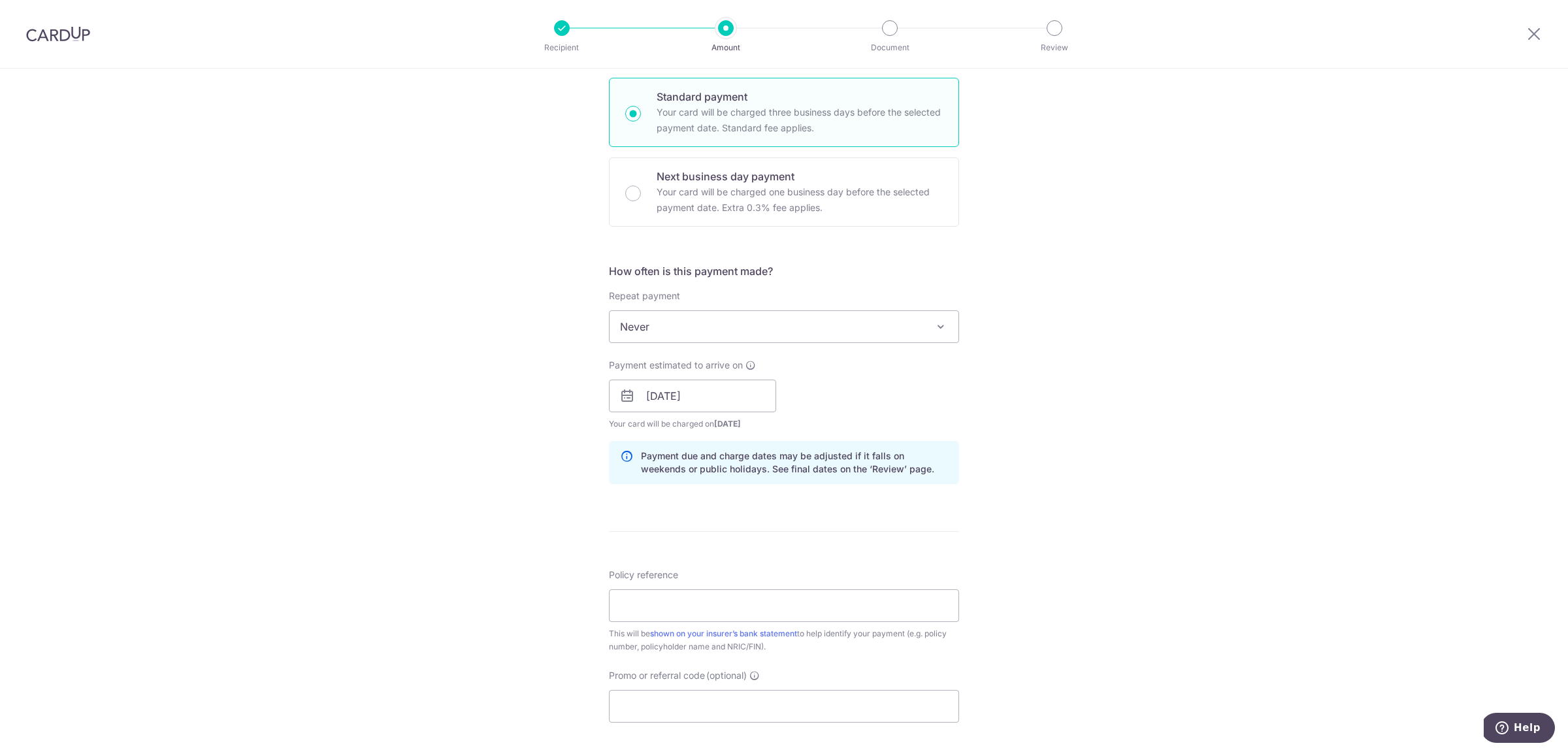
scroll to position [390, 0]
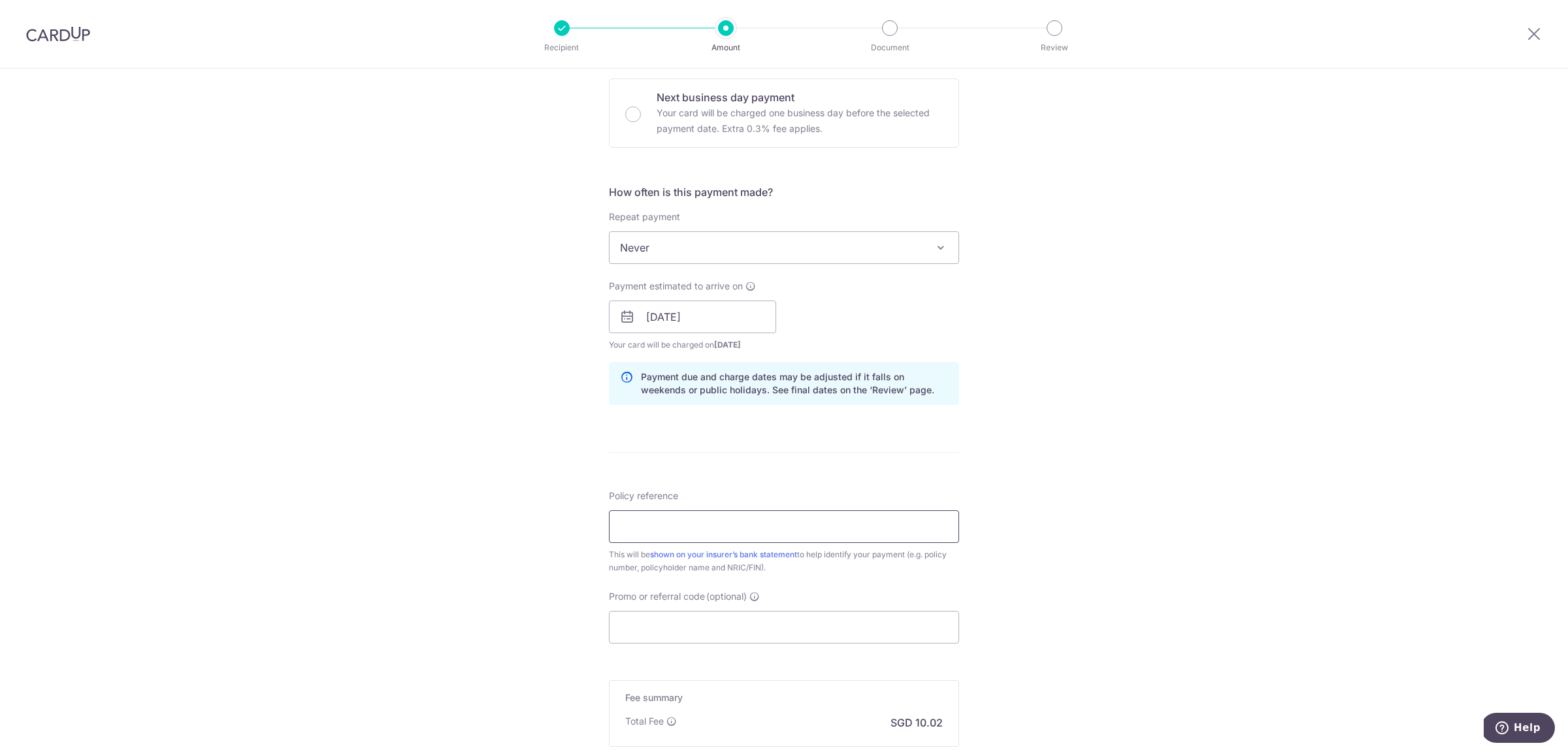
click at [728, 519] on input "Policy reference" at bounding box center [784, 526] width 350 height 32
type input "P5657599249"
click at [685, 629] on input "Promo or referral code (optional)" at bounding box center [784, 627] width 350 height 32
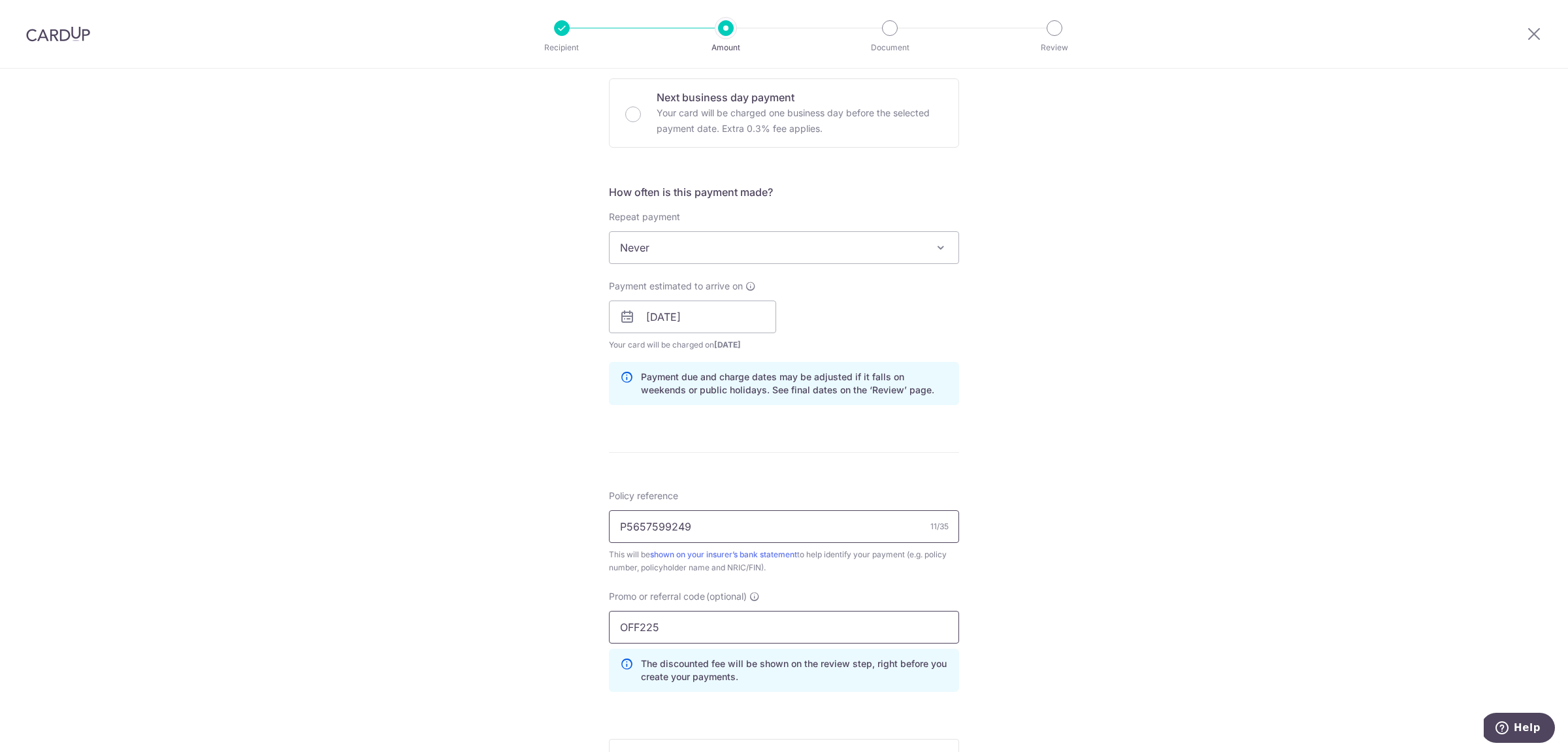
type input "OFF225"
click at [660, 523] on input "P5657599249" at bounding box center [784, 526] width 350 height 32
click at [726, 516] on input "P565759249" at bounding box center [784, 526] width 350 height 32
click at [743, 519] on input "P565759249" at bounding box center [784, 526] width 350 height 32
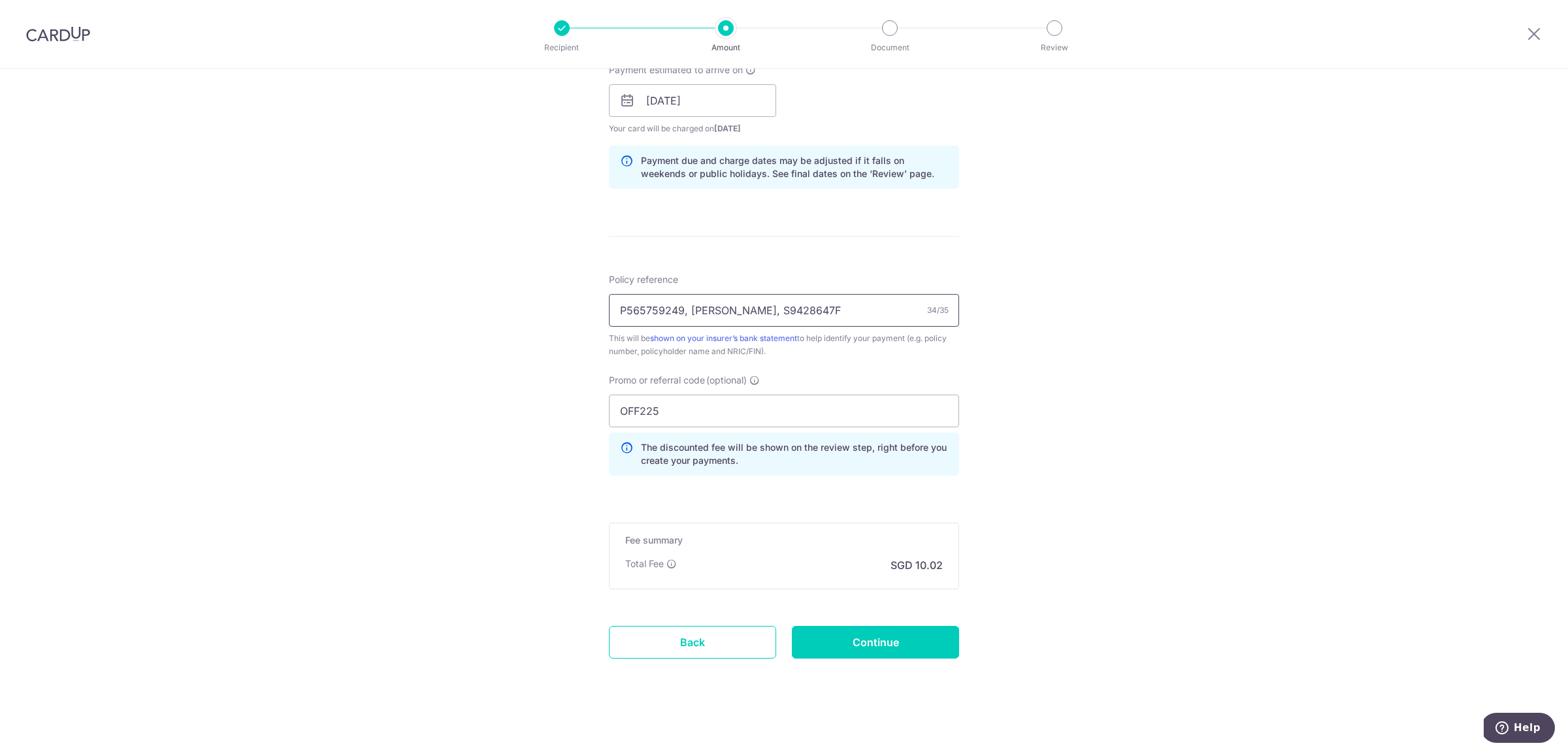
scroll to position [574, 0]
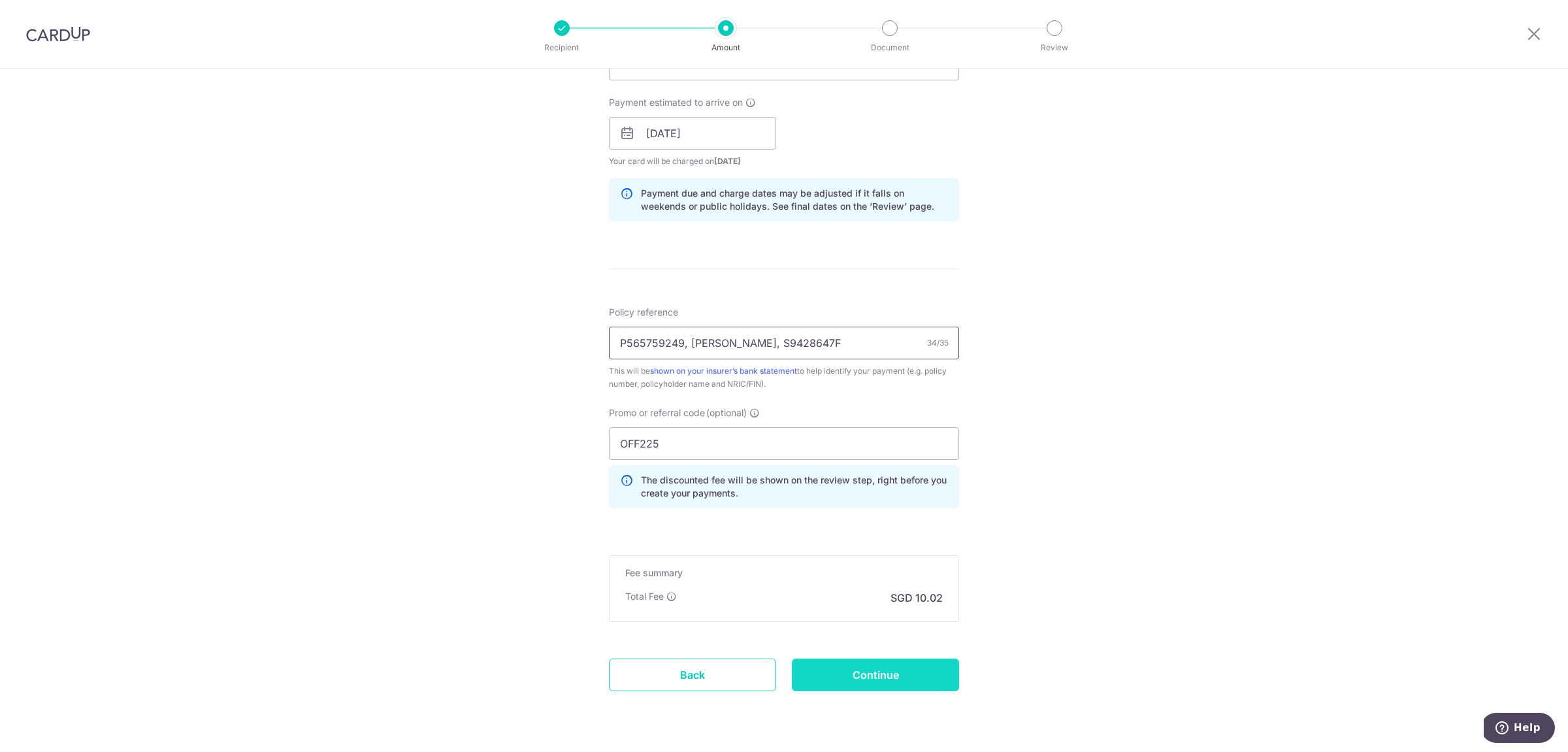
type input "P565759249, [PERSON_NAME], S9428647F"
click at [871, 678] on input "Continue" at bounding box center [875, 674] width 167 height 32
type input "Create Schedule"
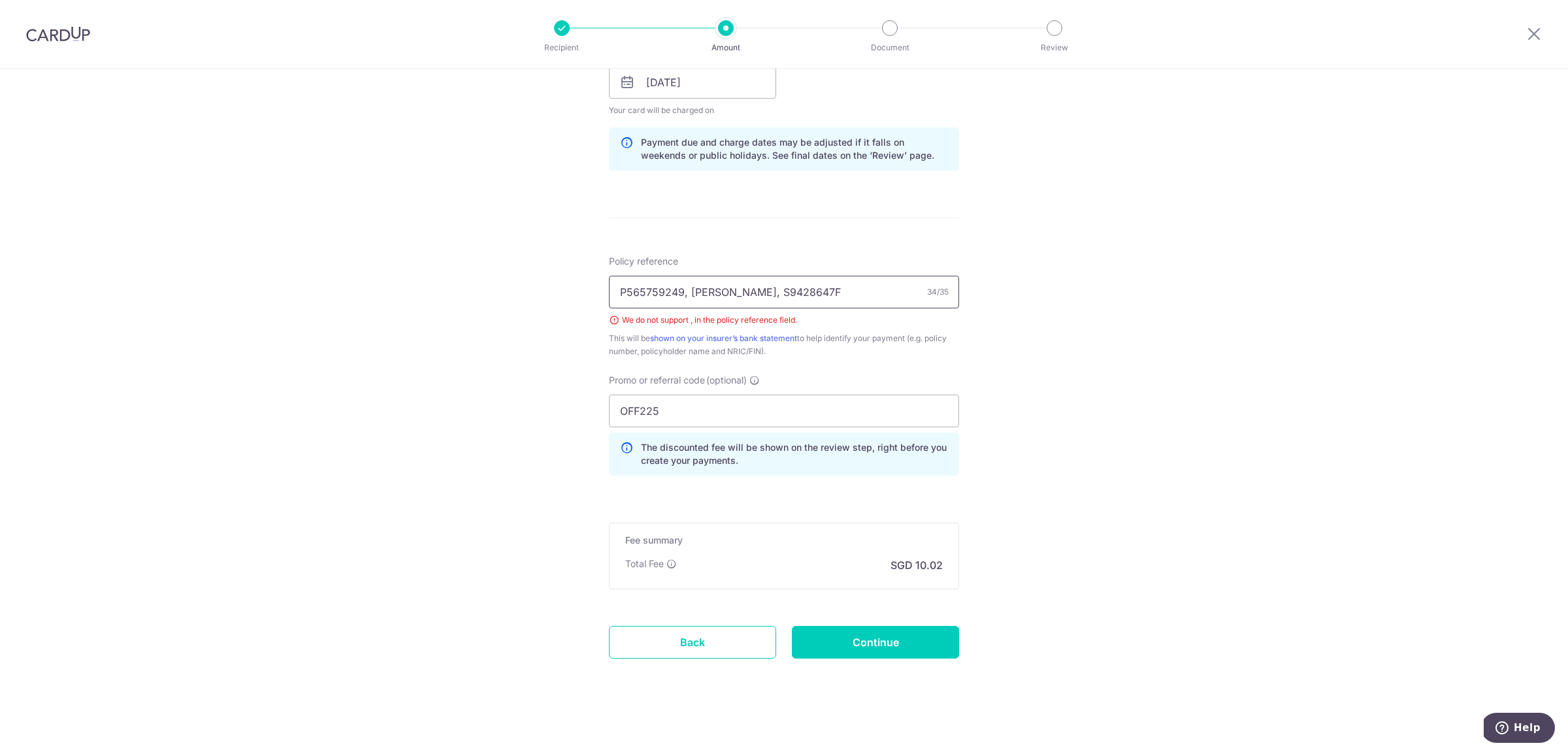
click at [680, 294] on input "P565759249, [PERSON_NAME], S9428647F" at bounding box center [784, 291] width 350 height 32
click at [745, 288] on input "P565759249 [PERSON_NAME], S9428647F" at bounding box center [784, 291] width 350 height 32
type input "P565759249 CHUA [PERSON_NAME] S9428647F"
click at [882, 645] on input "Continue" at bounding box center [875, 642] width 167 height 32
type input "Create Schedule"
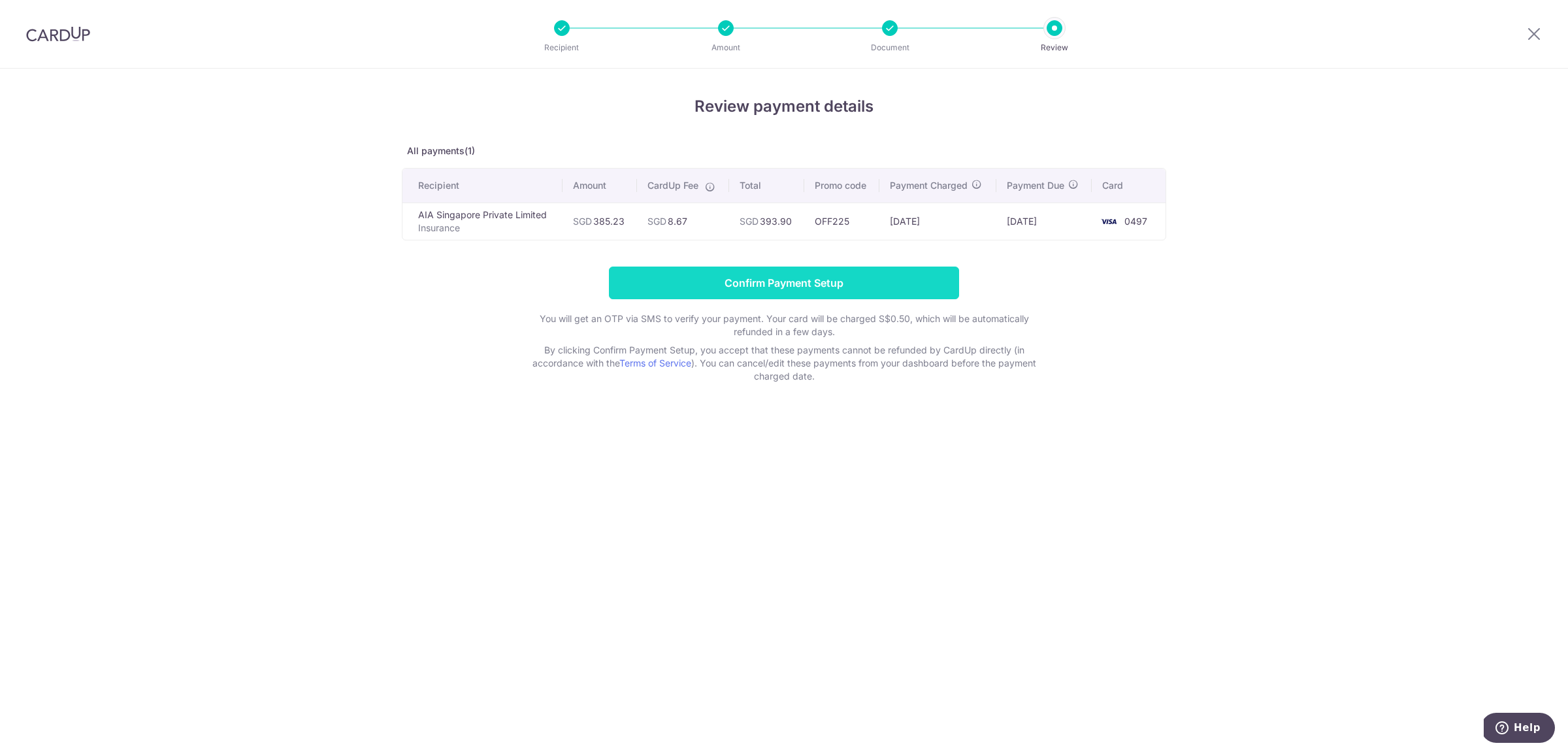
click at [906, 289] on input "Confirm Payment Setup" at bounding box center [784, 282] width 350 height 32
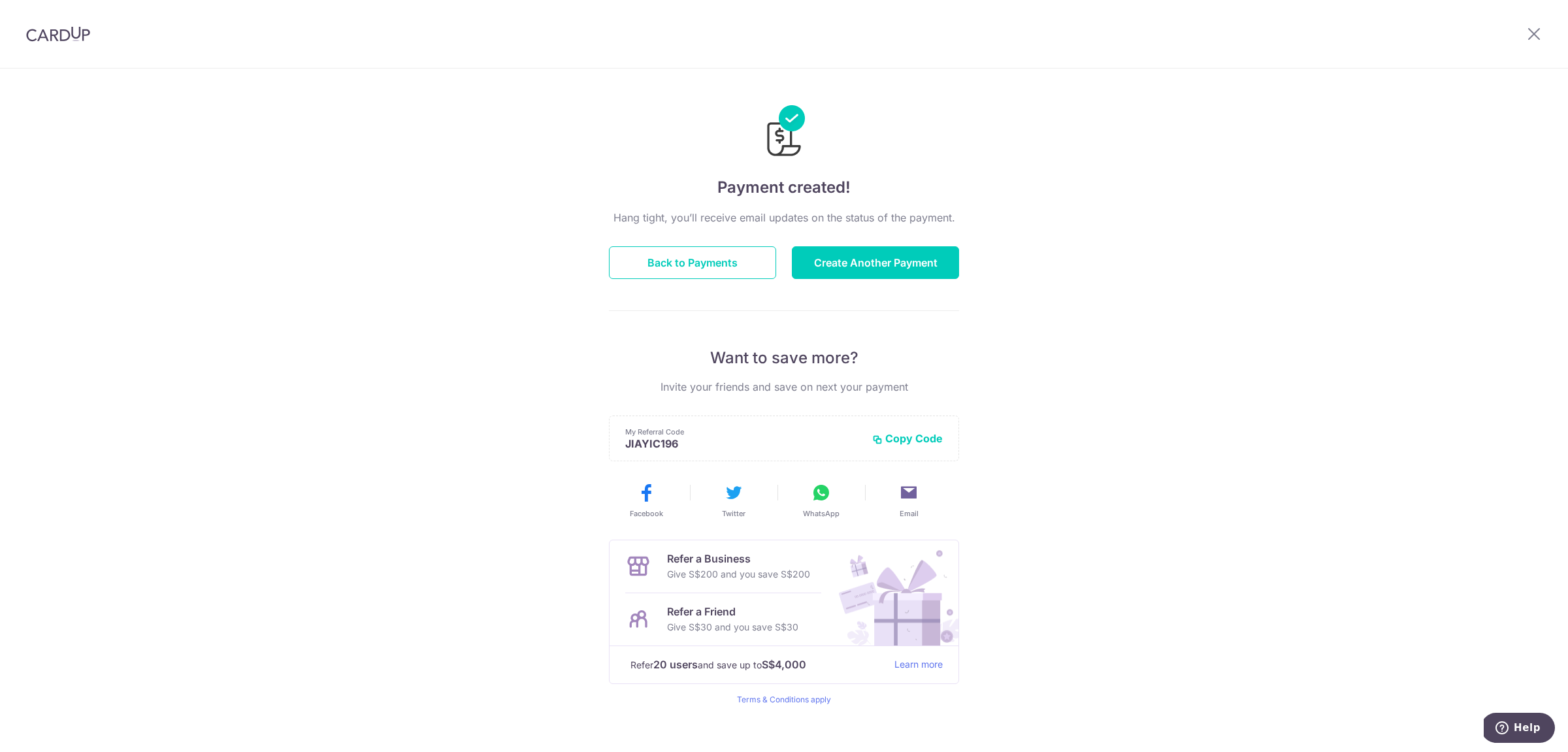
scroll to position [12, 0]
